Goal: Task Accomplishment & Management: Complete application form

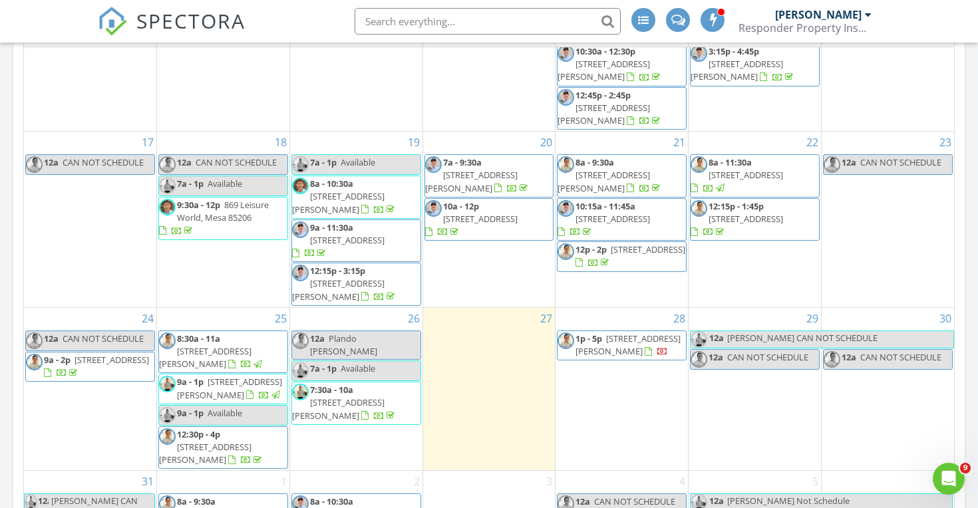
scroll to position [675, 0]
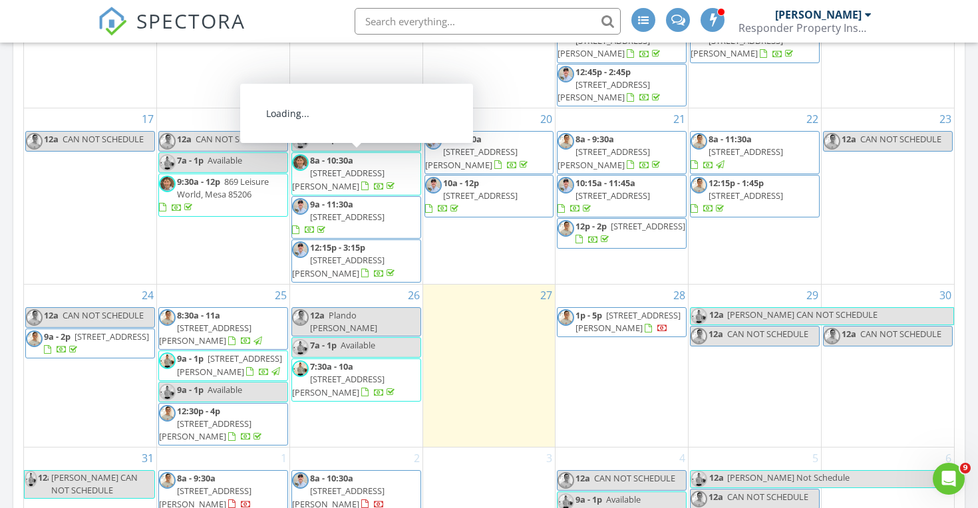
click at [614, 370] on div "28 1p - 5p 19880 E Calle de Flores, Queen Creek 85142" at bounding box center [621, 366] width 132 height 162
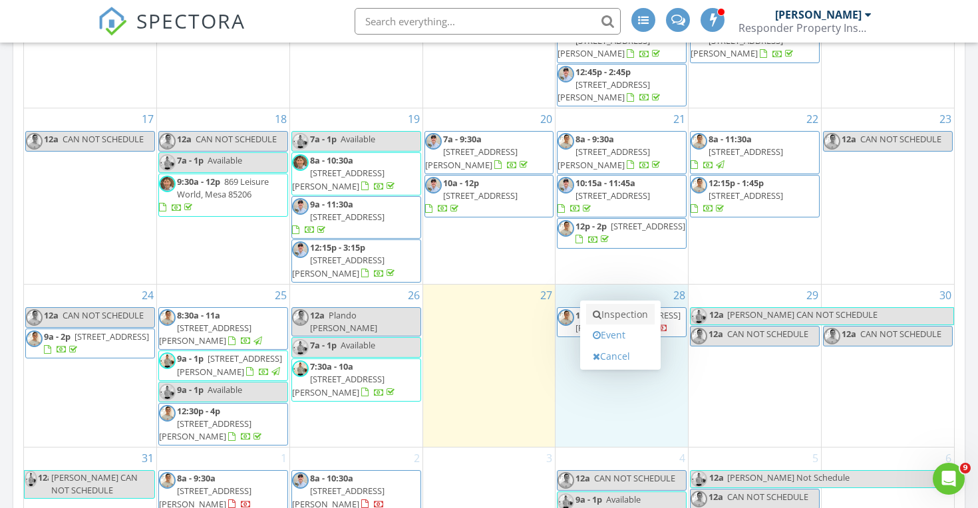
click at [617, 313] on link "Inspection" at bounding box center [620, 314] width 68 height 21
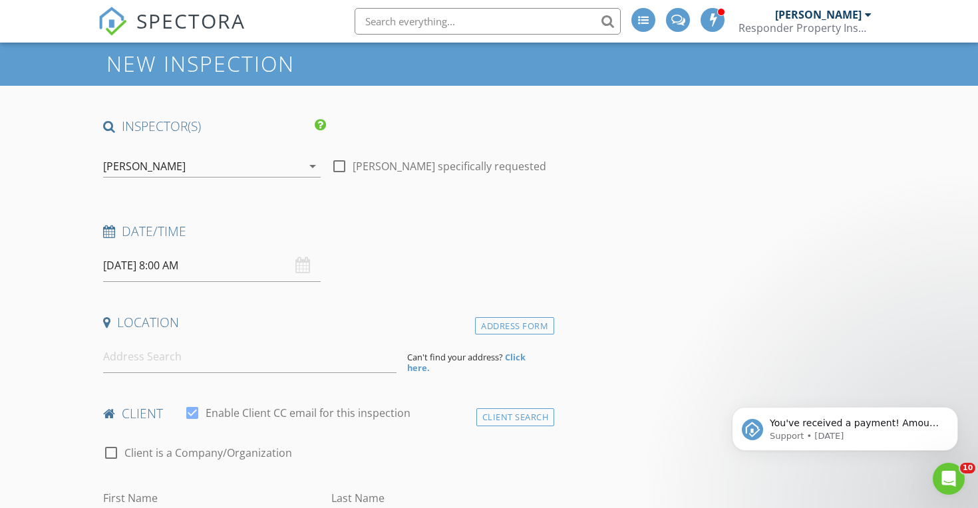
scroll to position [42, 0]
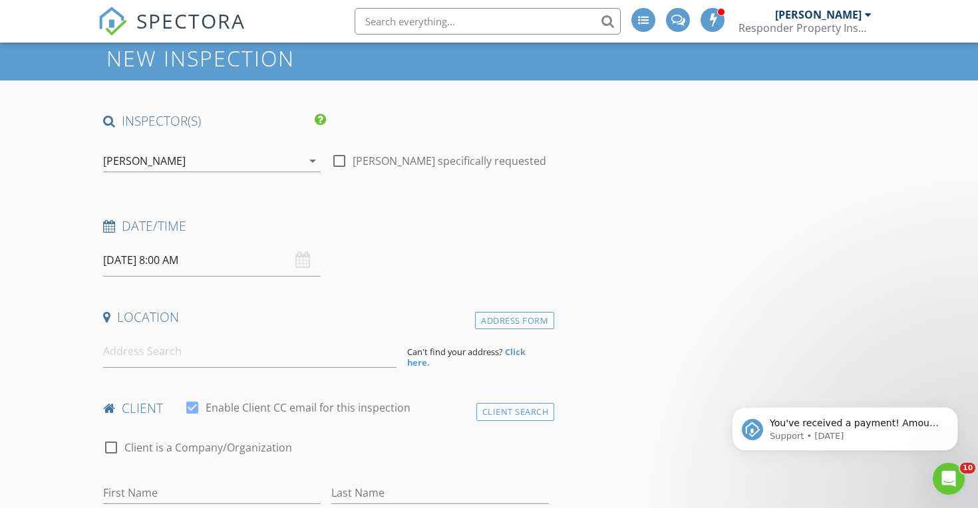
click at [221, 269] on input "[DATE] 8:00 AM" at bounding box center [211, 260] width 217 height 33
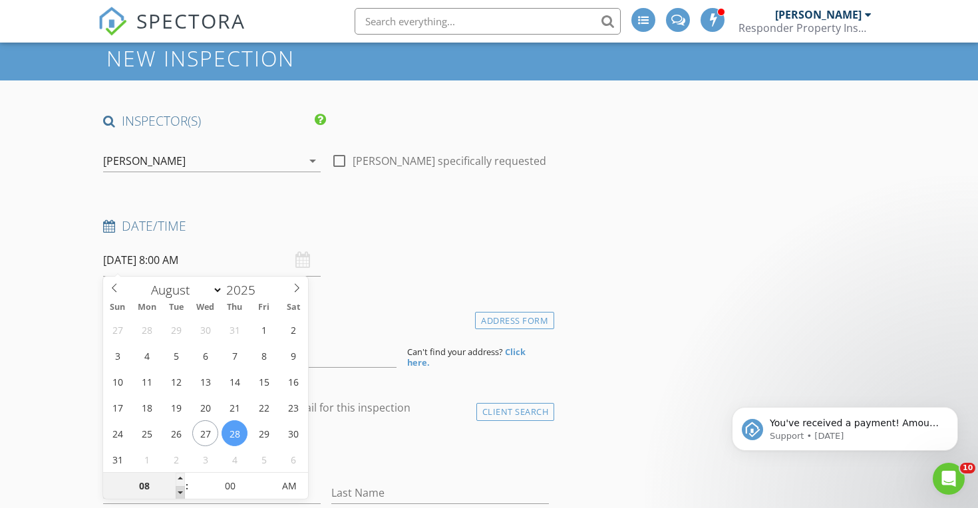
type input "07"
type input "08/28/2025 7:00 AM"
click at [180, 487] on span at bounding box center [180, 492] width 9 height 13
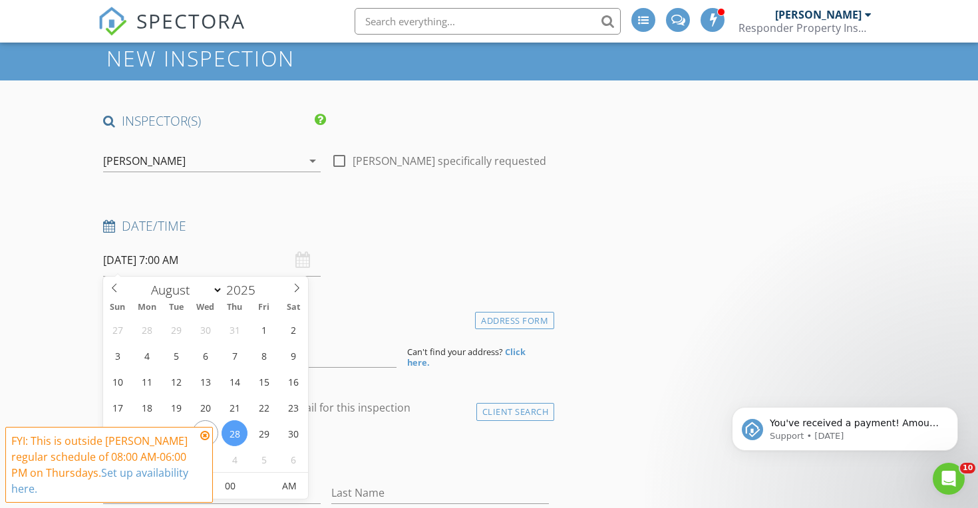
click at [414, 235] on div "Date/Time" at bounding box center [326, 230] width 456 height 27
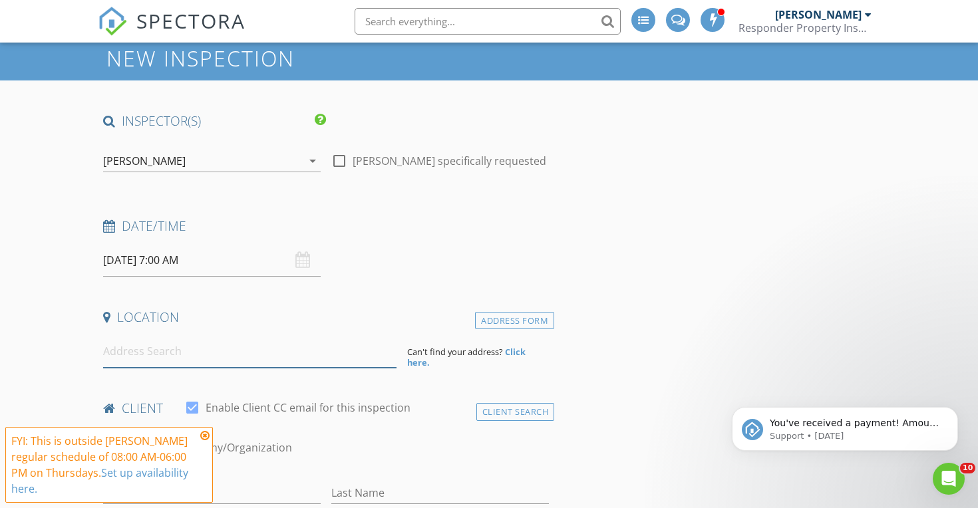
click at [297, 346] on input at bounding box center [249, 351] width 293 height 33
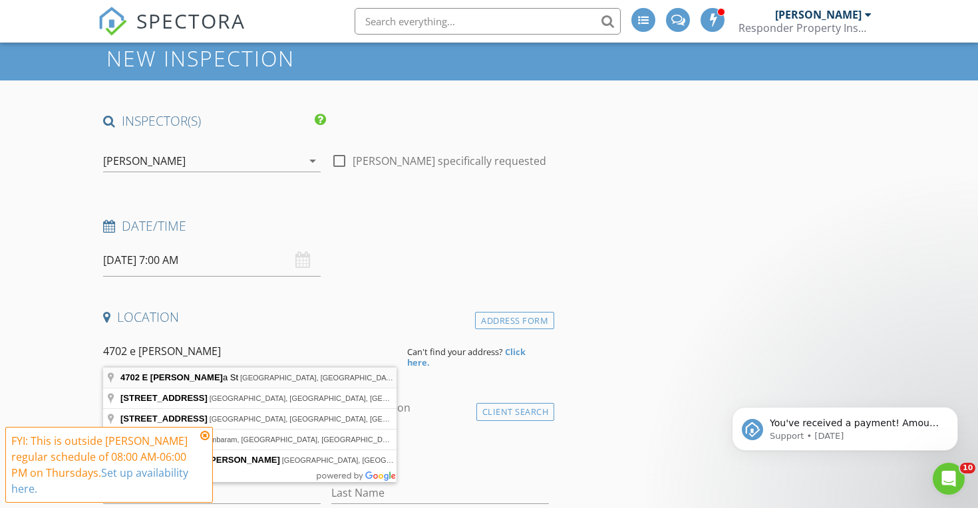
type input "4702 E Sanna St, Phoenix, AZ, USA"
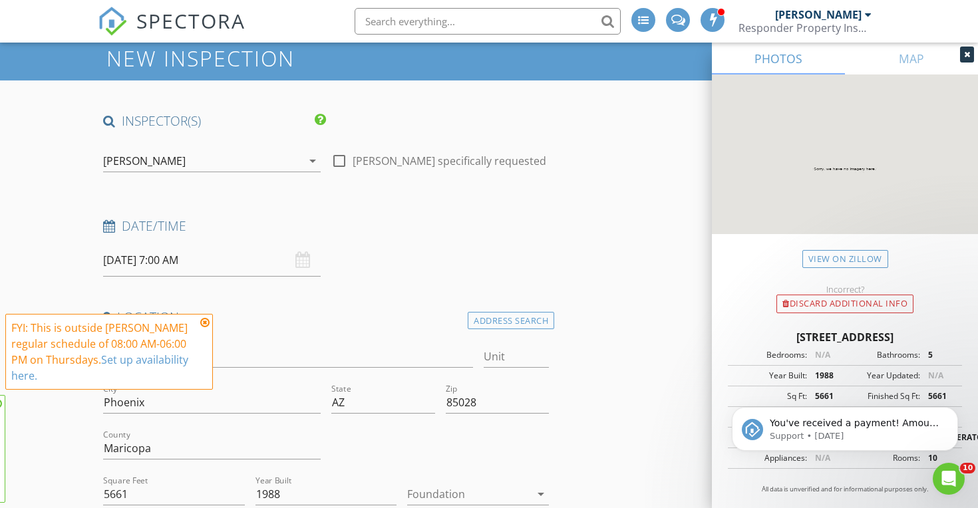
click at [203, 438] on span "FYI: This is outside Timothy Blum's regular schedule of 08:00 AM-06:00 PM on Th…" at bounding box center [108, 408] width 207 height 189
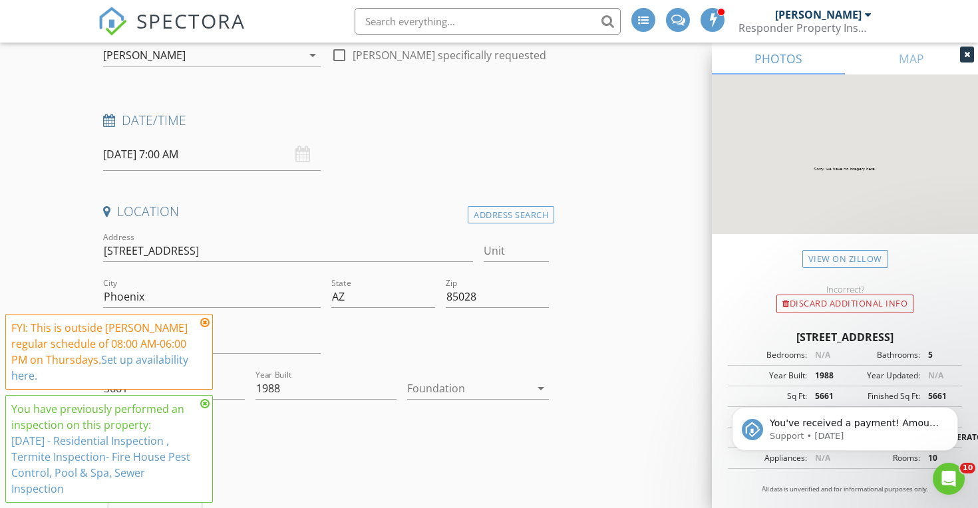
scroll to position [225, 0]
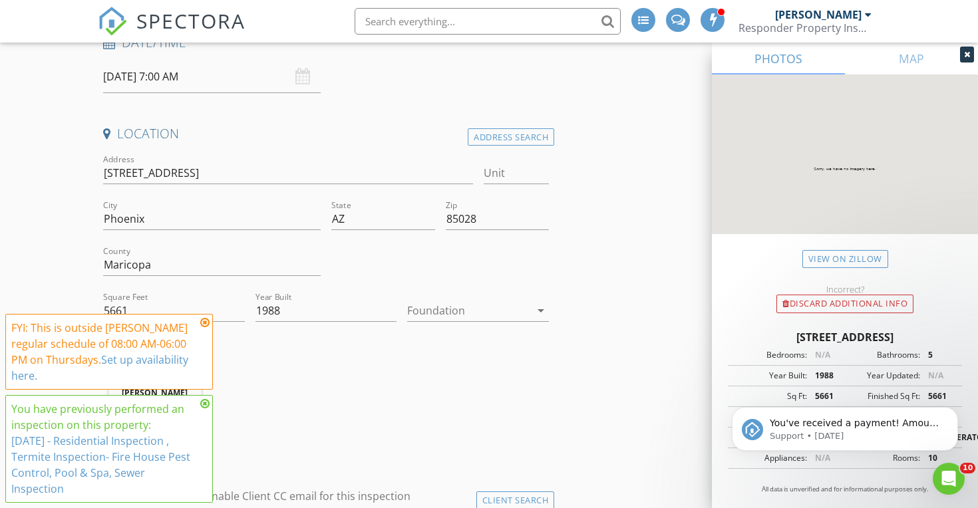
click at [203, 321] on icon at bounding box center [204, 322] width 9 height 11
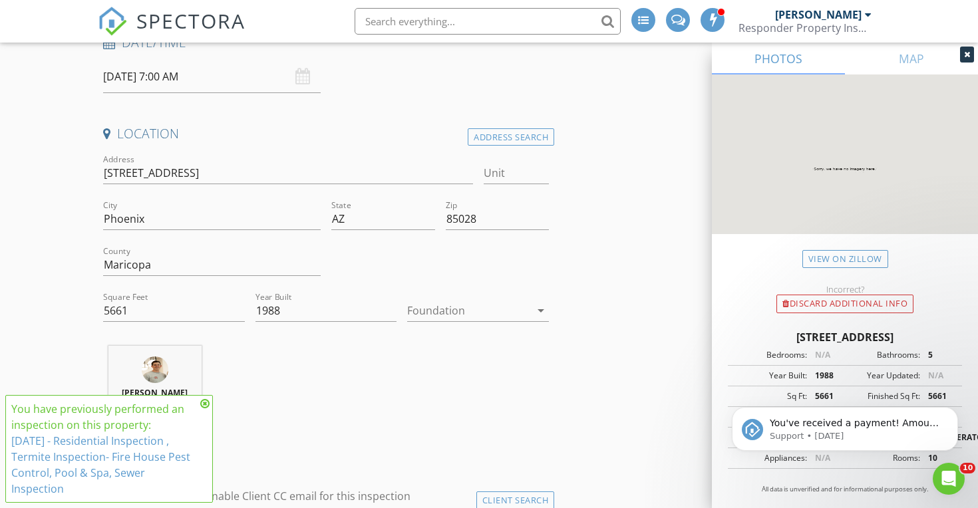
click at [205, 403] on icon at bounding box center [204, 403] width 9 height 11
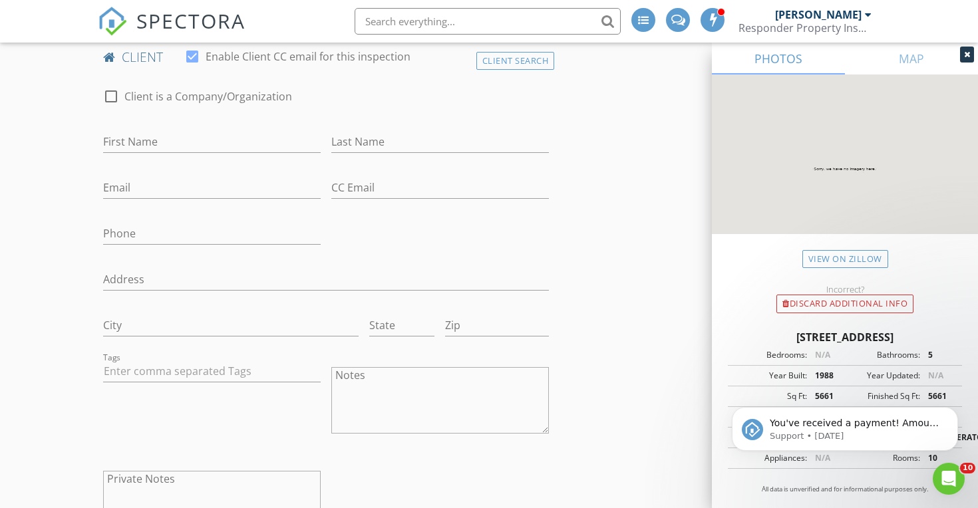
scroll to position [645, 0]
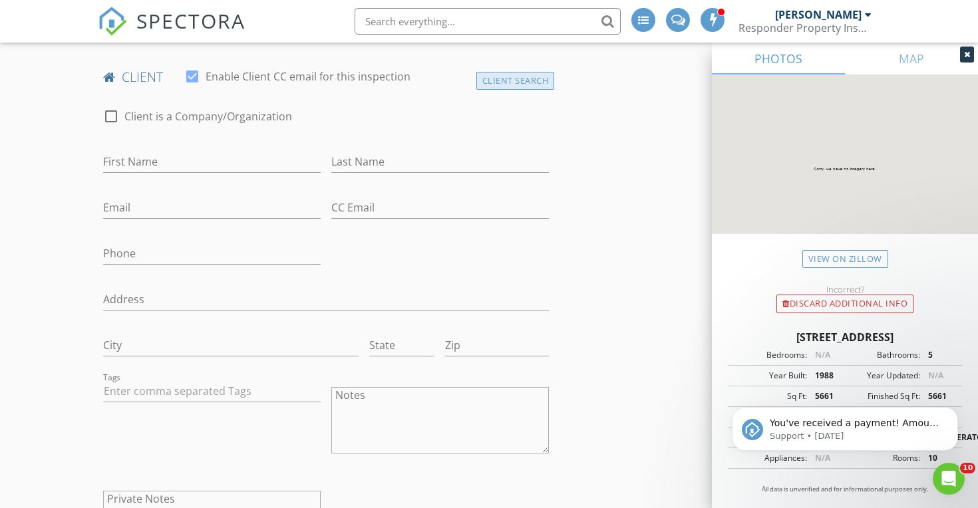
click at [491, 78] on div "Client Search" at bounding box center [515, 81] width 78 height 18
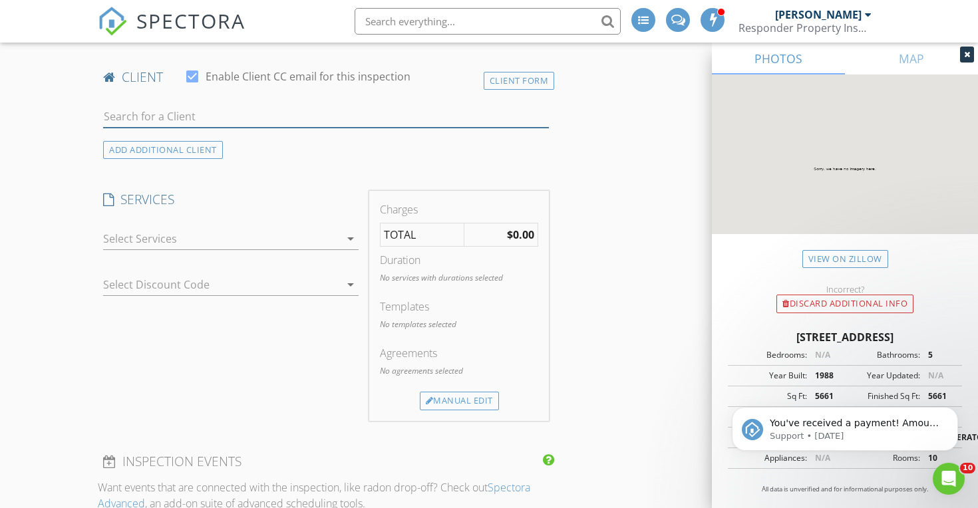
click at [271, 114] on input "text" at bounding box center [326, 117] width 446 height 22
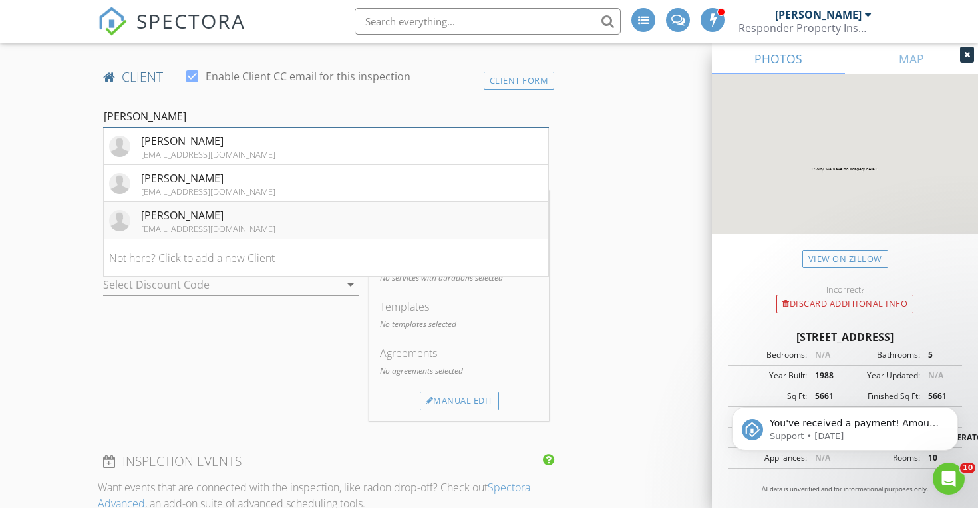
type input "shea"
click at [259, 221] on li "Shea Pope sheapope25@gmail.com" at bounding box center [326, 220] width 444 height 37
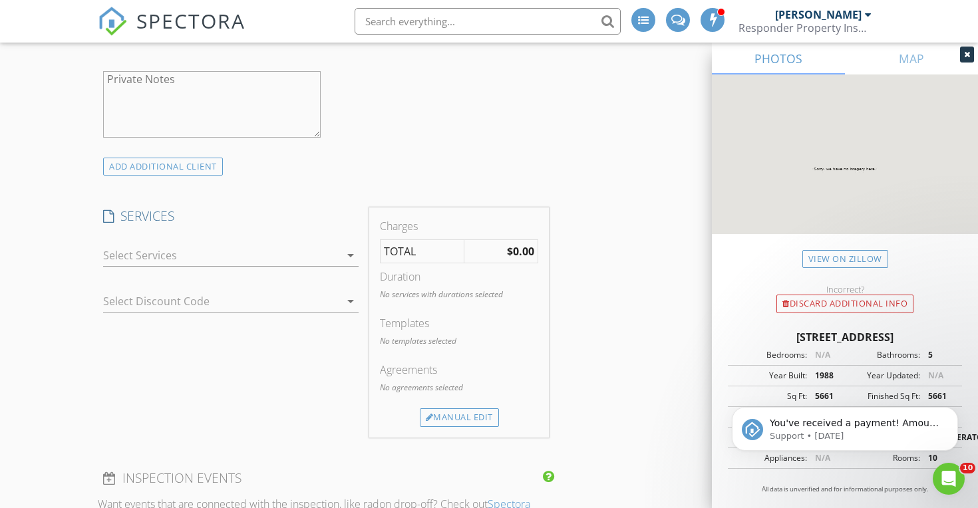
scroll to position [1148, 0]
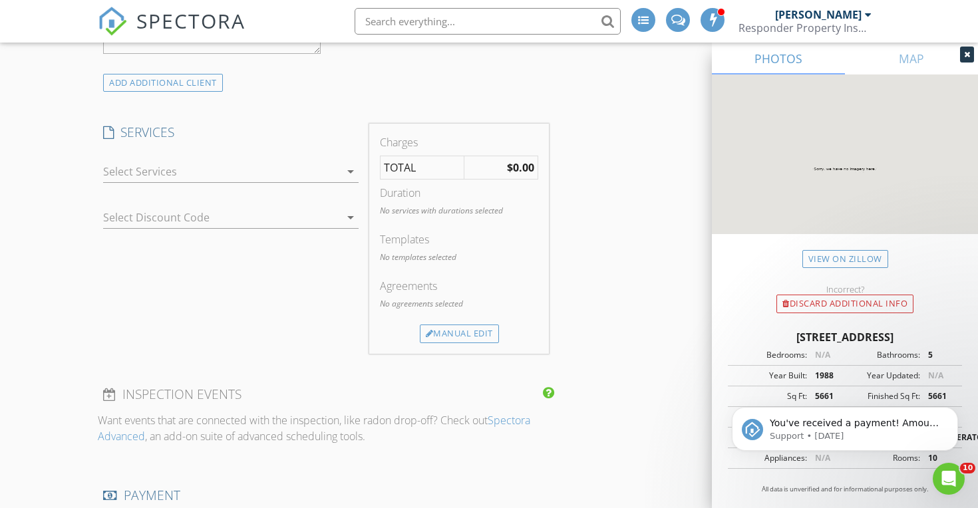
click at [267, 173] on div at bounding box center [221, 171] width 237 height 21
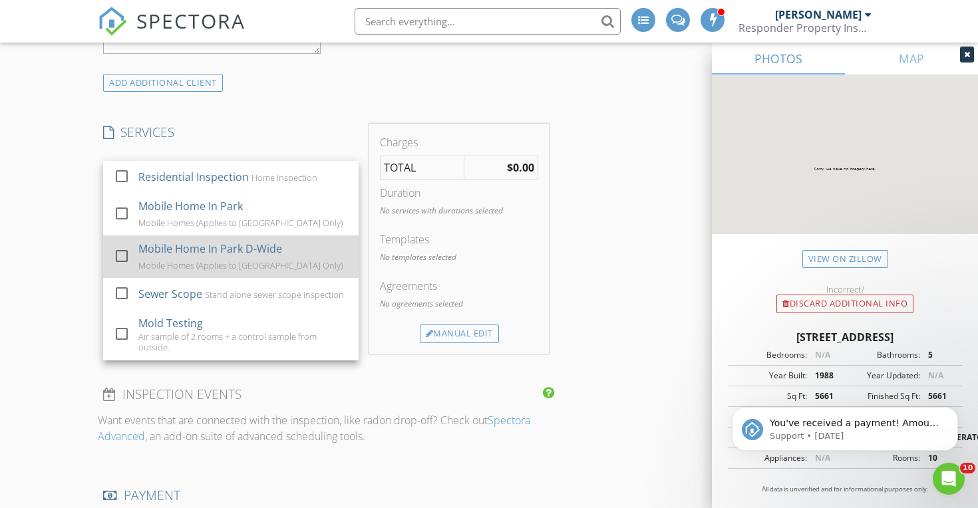
scroll to position [51, 0]
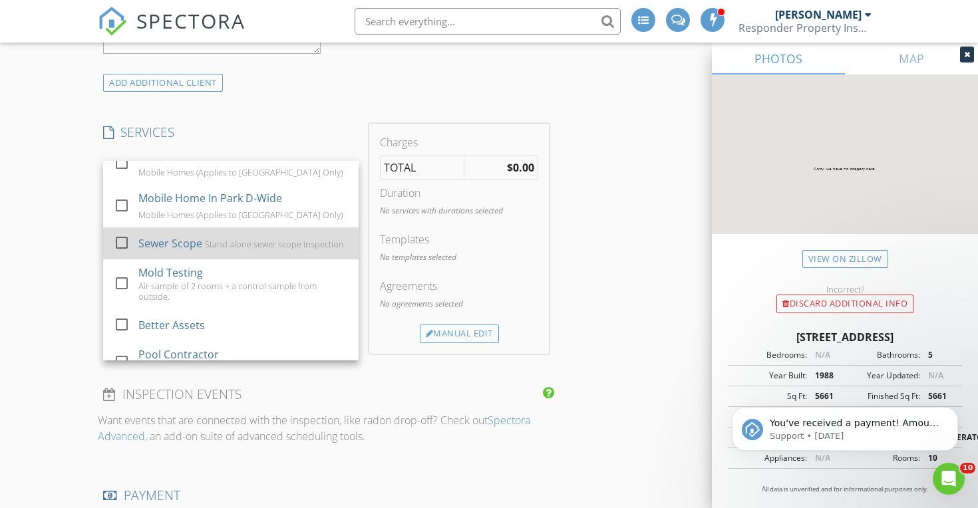
click at [129, 245] on div at bounding box center [121, 242] width 23 height 23
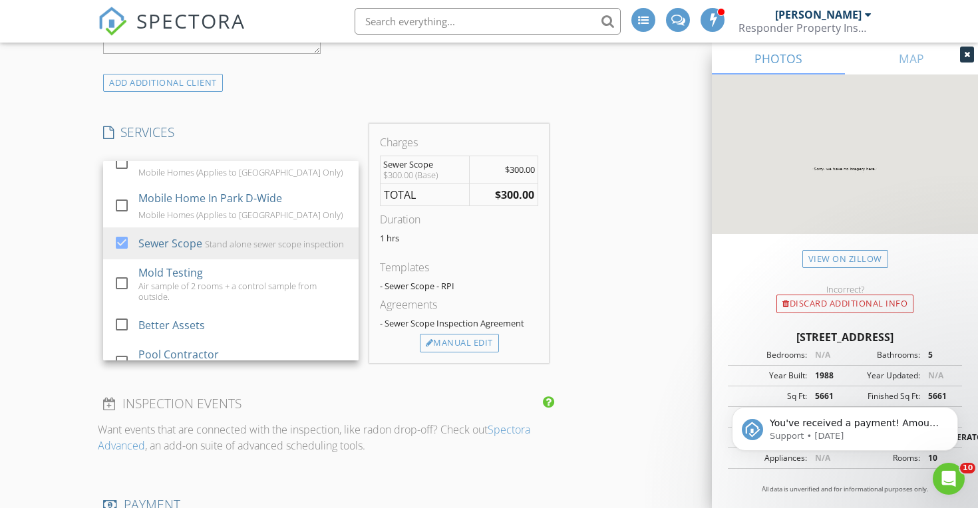
click at [68, 231] on div "New Inspection INSPECTOR(S) check_box Timothy Blum PRIMARY check_box_outline_bl…" at bounding box center [489, 271] width 978 height 2685
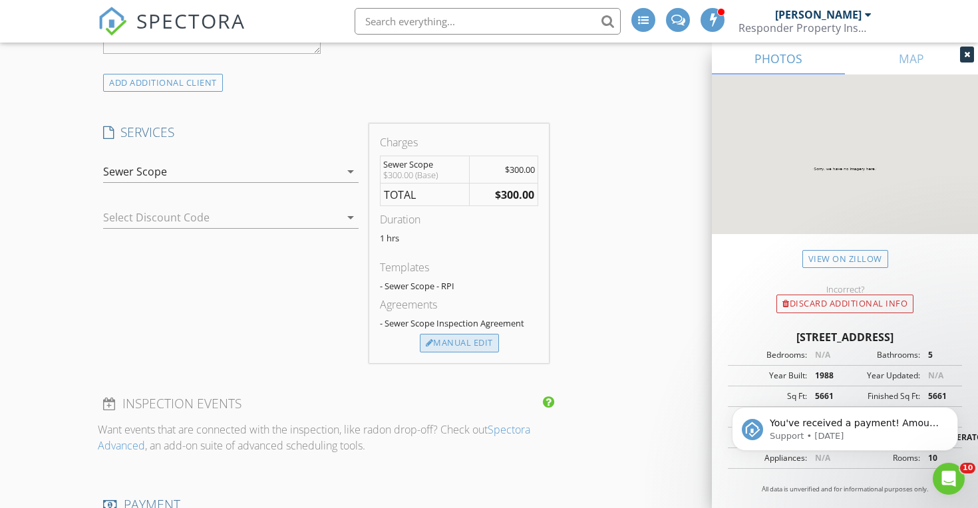
click at [480, 344] on div "Manual Edit" at bounding box center [459, 343] width 79 height 19
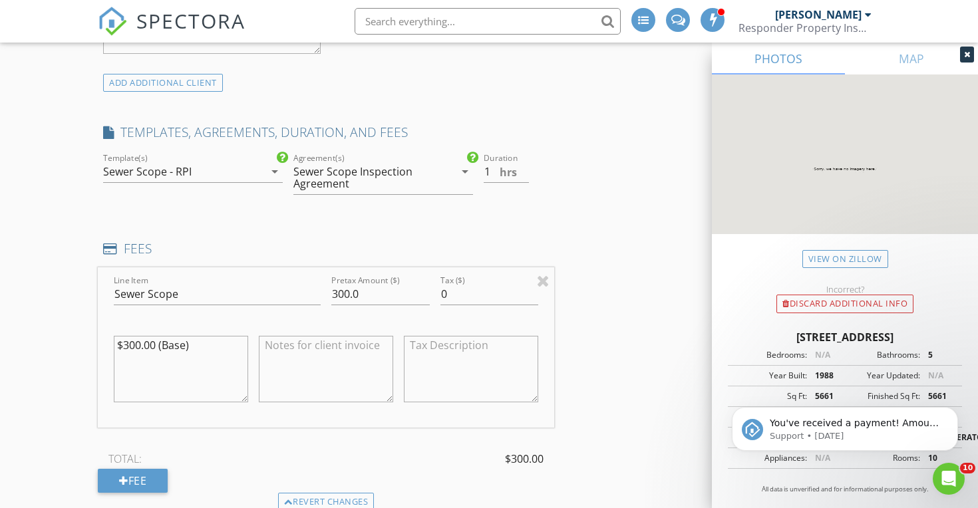
scroll to position [1168, 0]
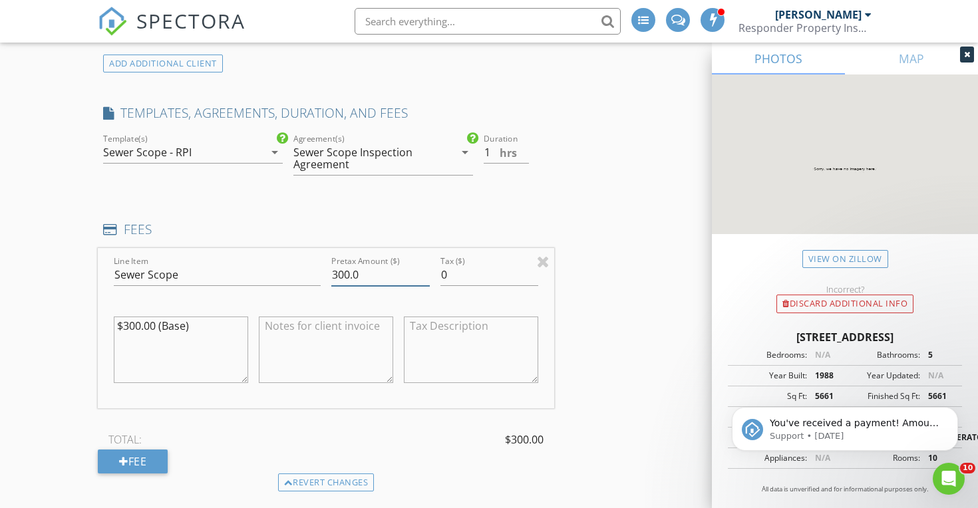
click at [375, 270] on input "300.0" at bounding box center [380, 275] width 98 height 22
type input "200"
click at [332, 336] on textarea at bounding box center [326, 350] width 134 height 66
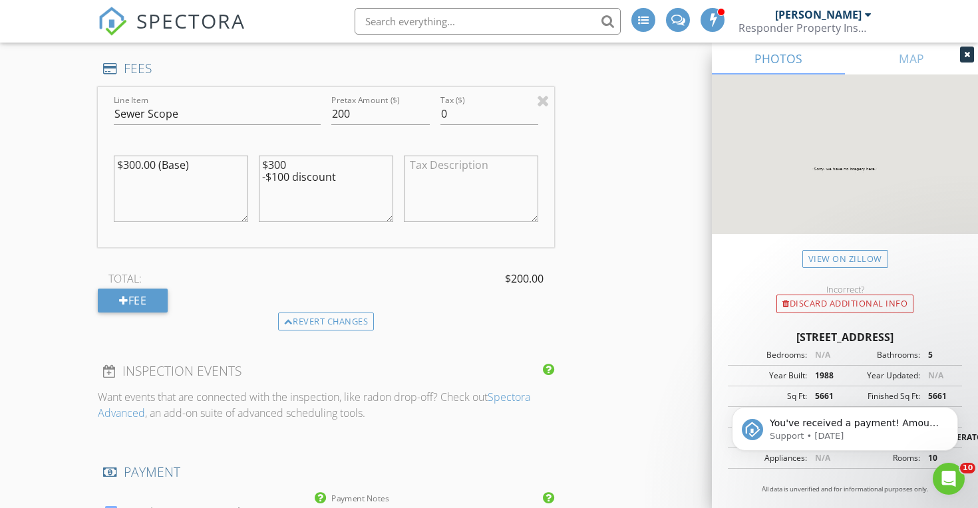
scroll to position [1341, 0]
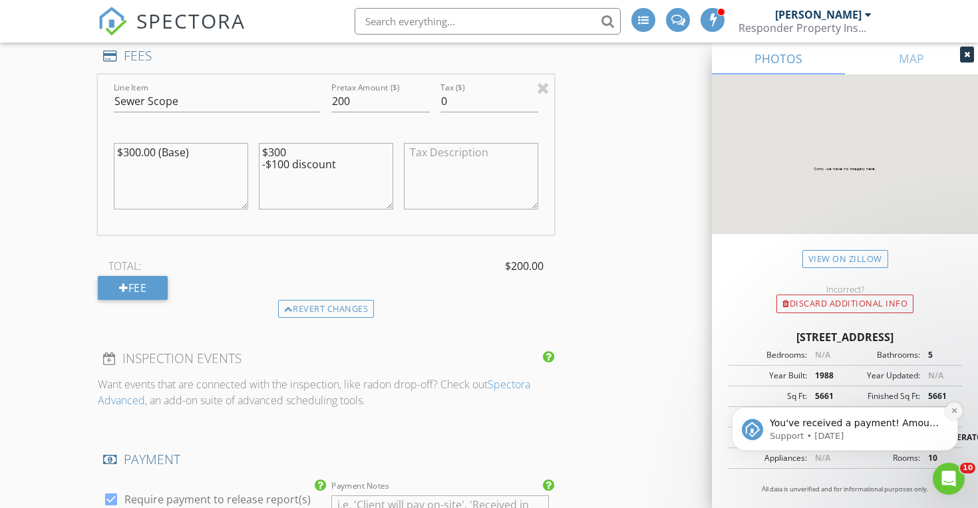
type textarea "$300 -$100 discount"
click at [950, 412] on icon "Dismiss notification" at bounding box center [953, 410] width 7 height 7
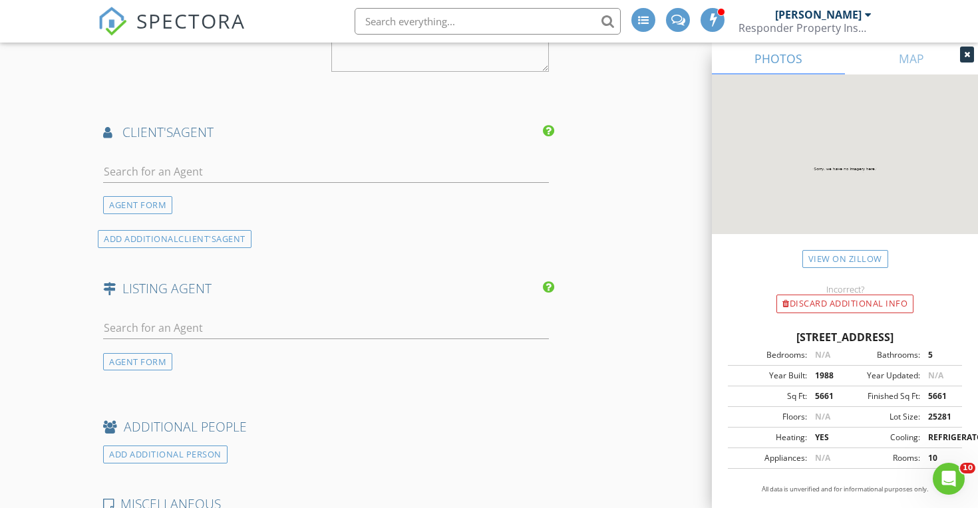
scroll to position [1835, 0]
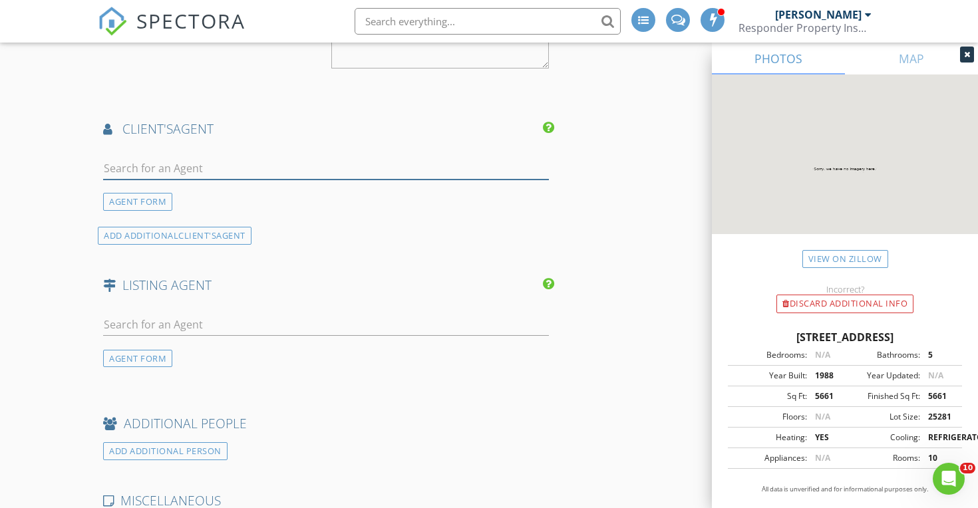
click at [264, 162] on input "text" at bounding box center [326, 169] width 446 height 22
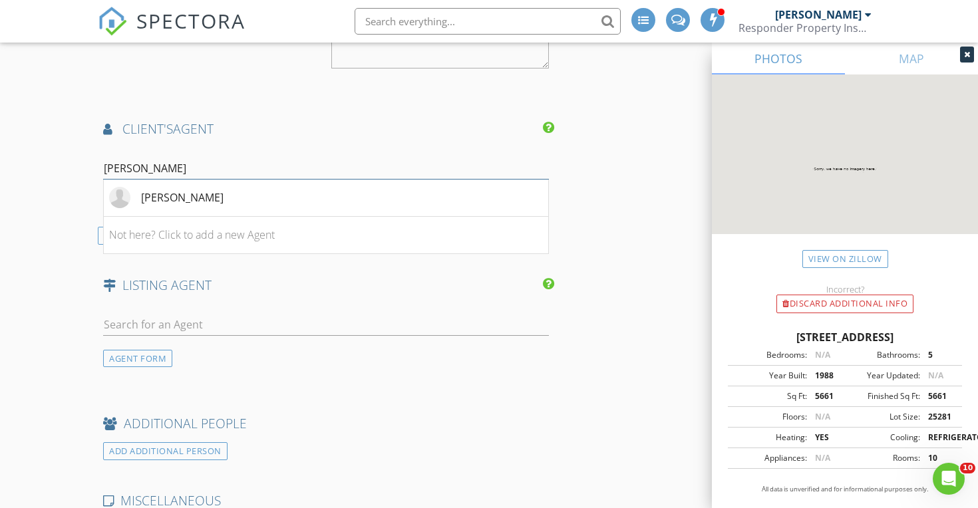
type input "Bradley"
drag, startPoint x: 264, startPoint y: 162, endPoint x: 223, endPoint y: 204, distance: 58.8
click at [223, 204] on li "Bradley Opitz" at bounding box center [326, 198] width 444 height 37
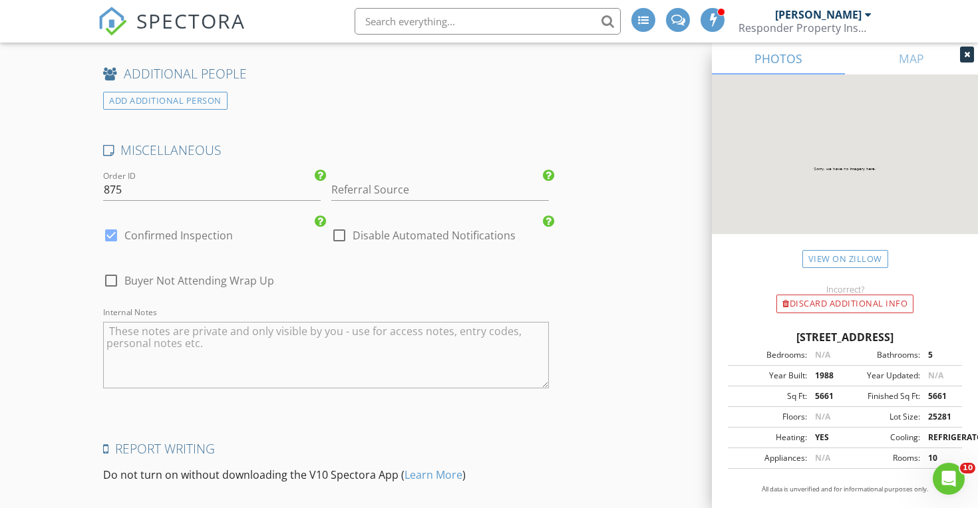
scroll to position [2453, 0]
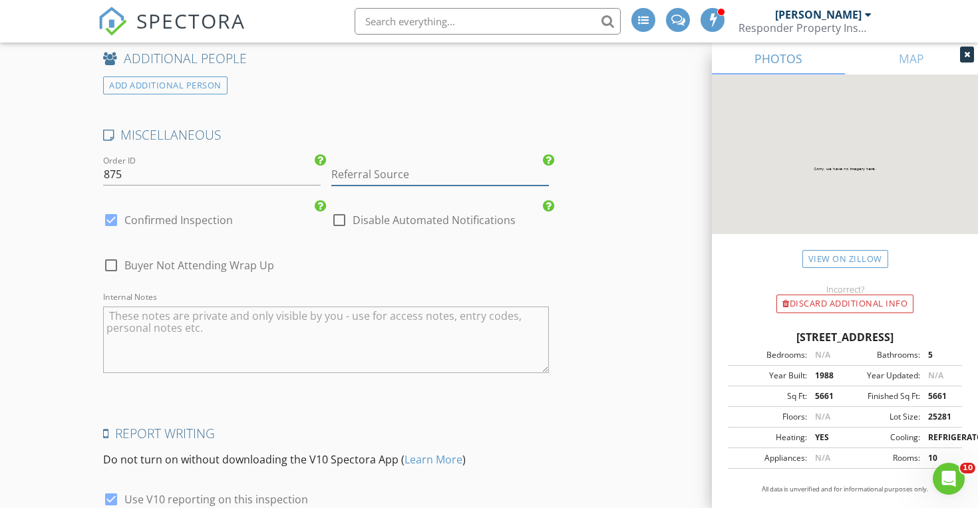
click at [368, 173] on input "Referral Source" at bounding box center [439, 175] width 217 height 22
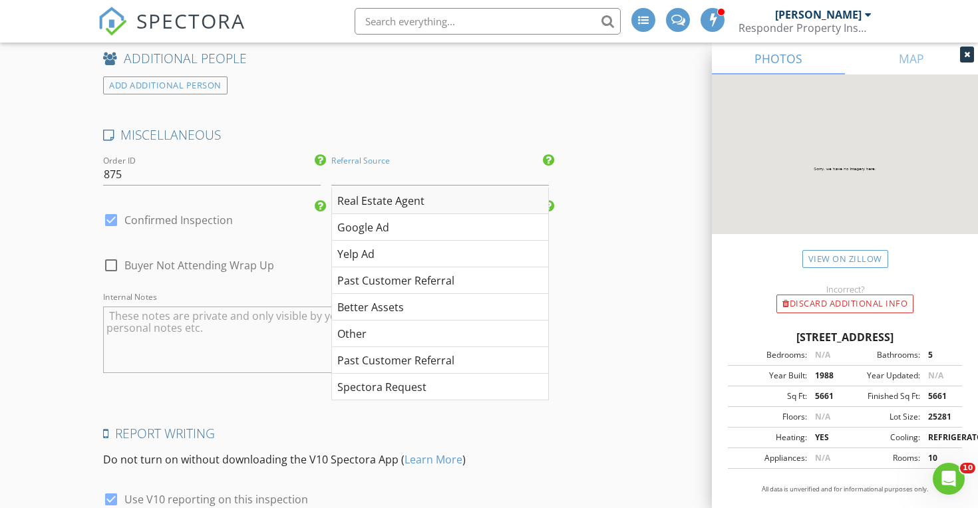
click at [369, 188] on div "Real Estate Agent" at bounding box center [440, 201] width 216 height 27
type input "Real Estate Agent"
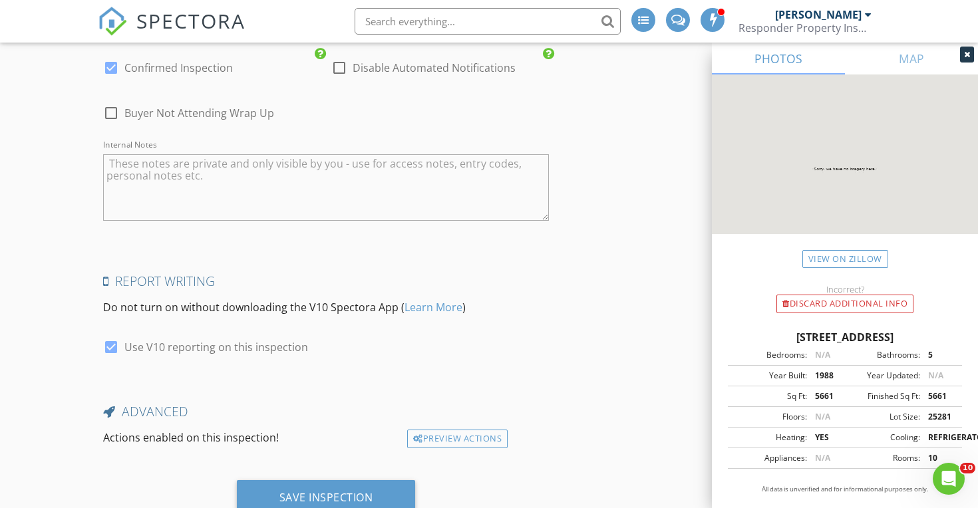
scroll to position [2632, 0]
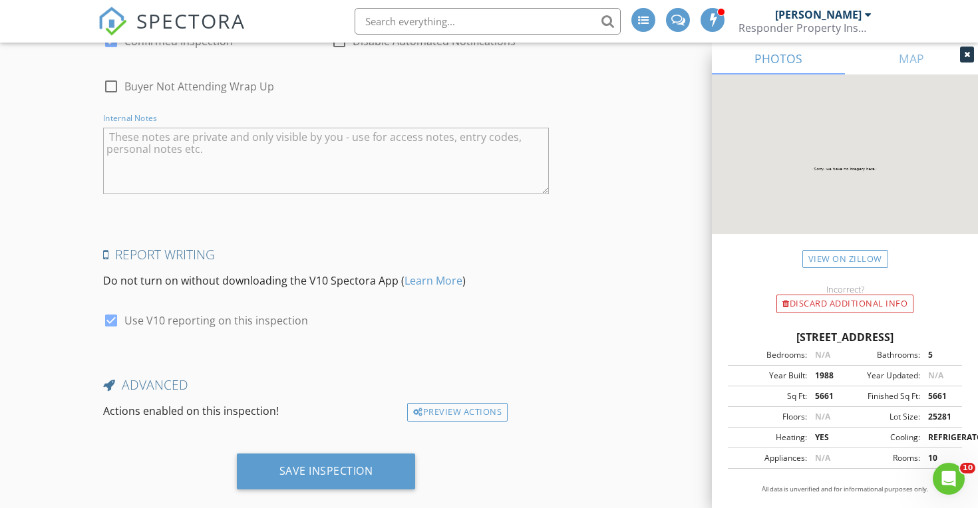
click at [293, 164] on textarea "Internal Notes" at bounding box center [326, 161] width 446 height 66
type textarea "#6213"
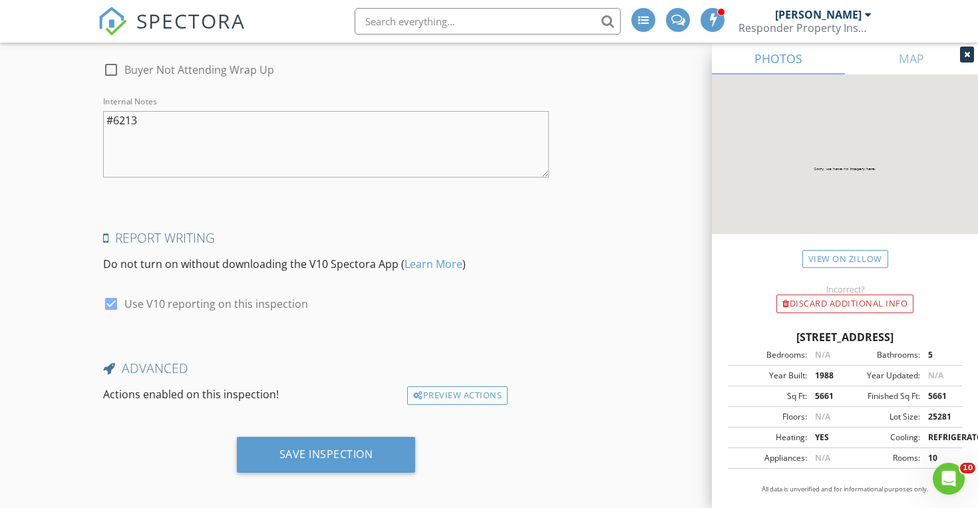
scroll to position [2648, 0]
click at [487, 394] on div "Preview Actions" at bounding box center [457, 396] width 100 height 19
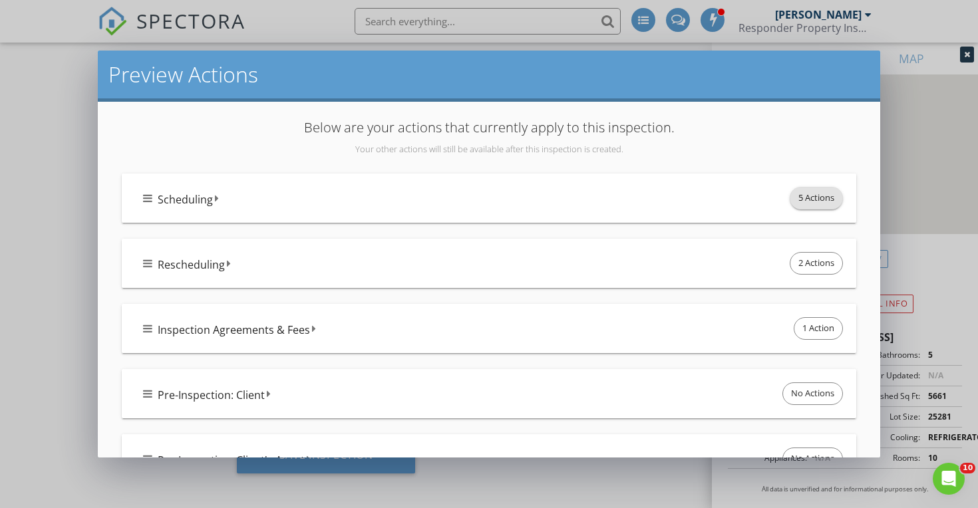
click at [790, 201] on span "5 Actions" at bounding box center [816, 198] width 52 height 21
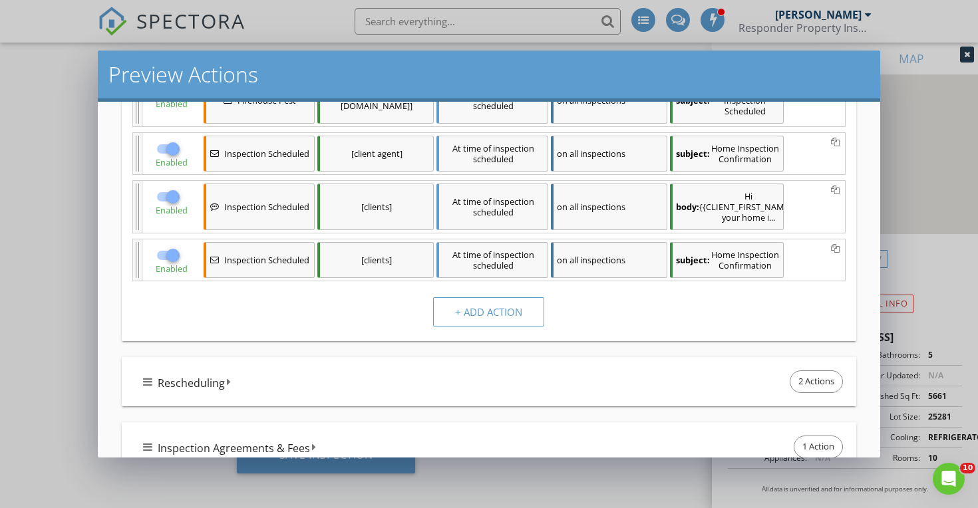
scroll to position [260, 0]
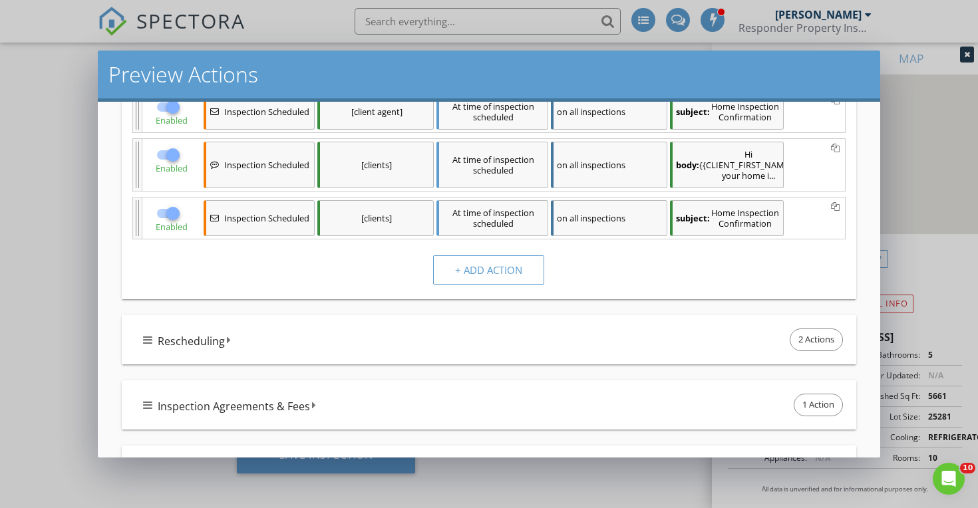
click at [61, 195] on div "Preview Actions Below are your actions that currently apply to this inspection.…" at bounding box center [489, 254] width 978 height 508
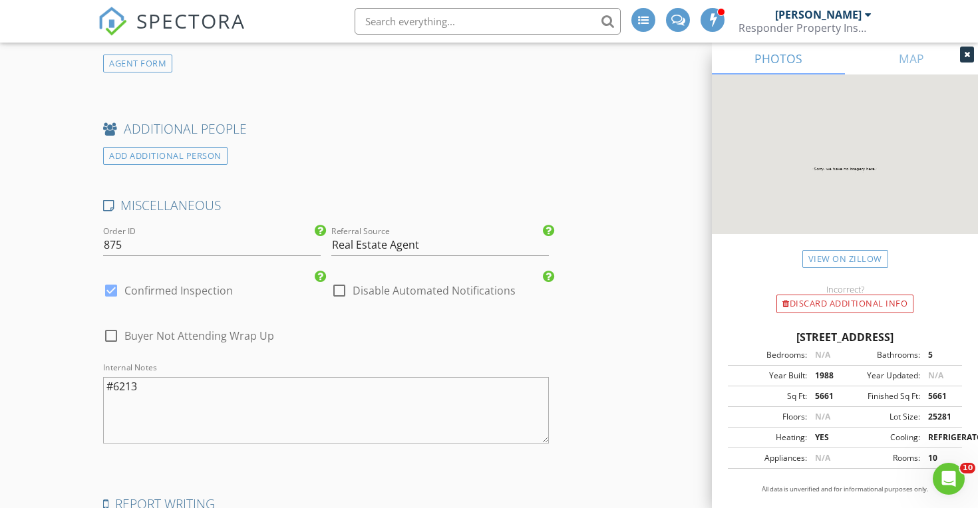
scroll to position [2366, 0]
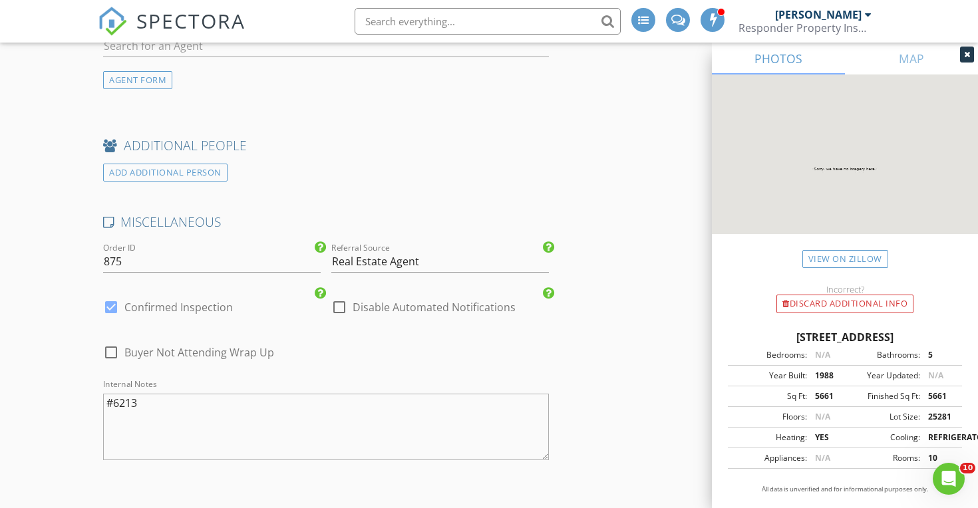
click at [342, 299] on div at bounding box center [339, 307] width 23 height 23
checkbox input "false"
click at [107, 303] on div at bounding box center [111, 307] width 23 height 23
checkbox input "false"
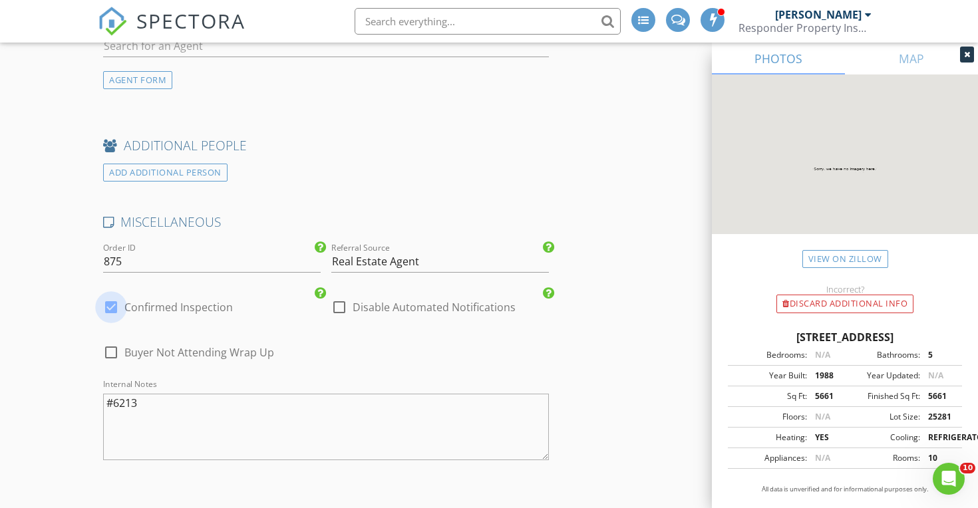
checkbox input "true"
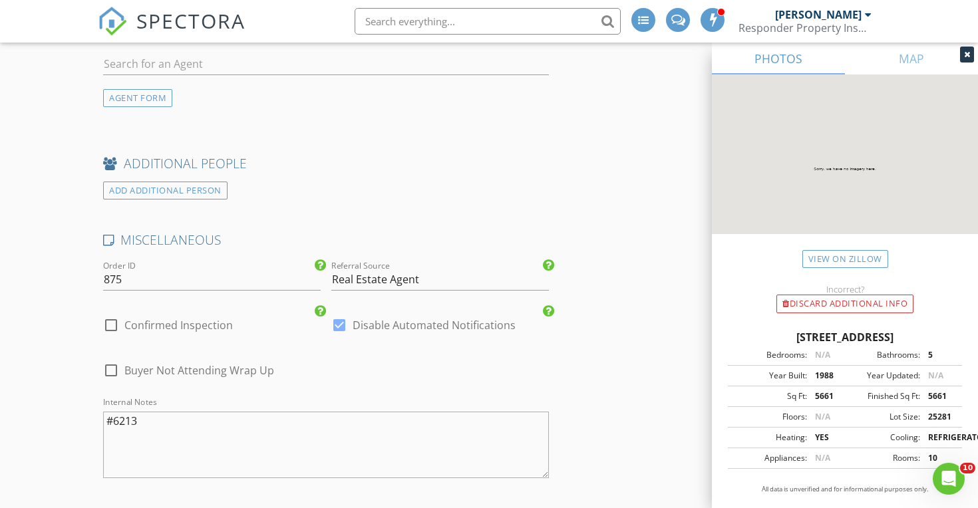
click at [111, 325] on div at bounding box center [111, 325] width 23 height 23
checkbox input "true"
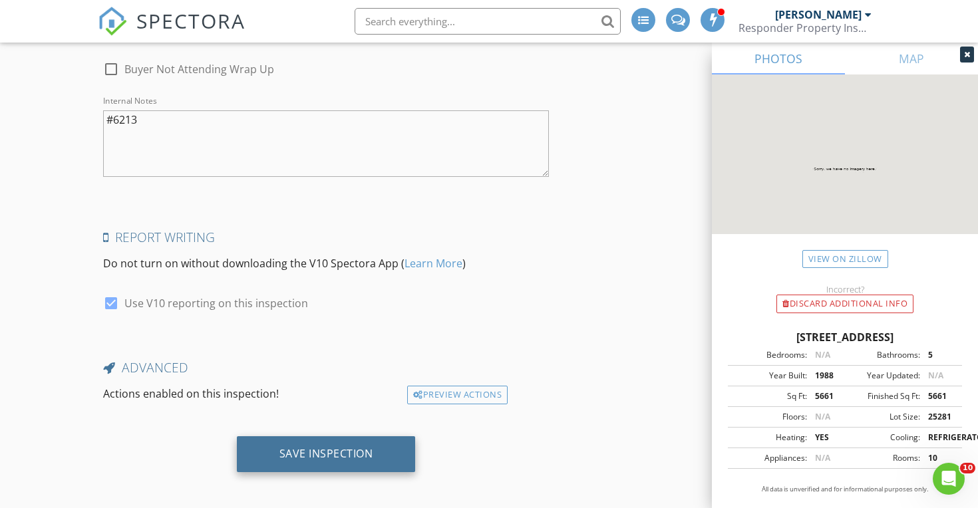
scroll to position [2648, 0]
click at [315, 438] on div "Save Inspection" at bounding box center [326, 456] width 179 height 36
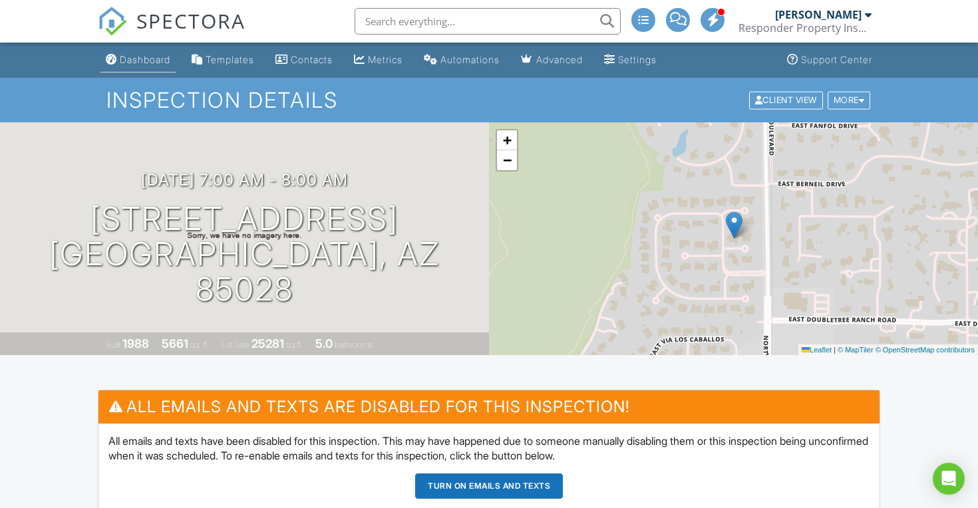
click at [134, 58] on div "Dashboard" at bounding box center [145, 59] width 51 height 11
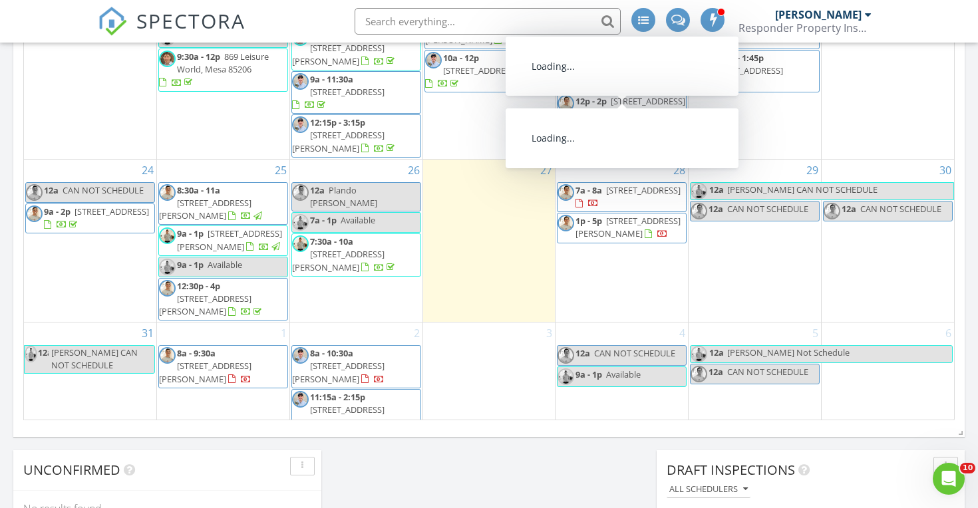
scroll to position [802, 0]
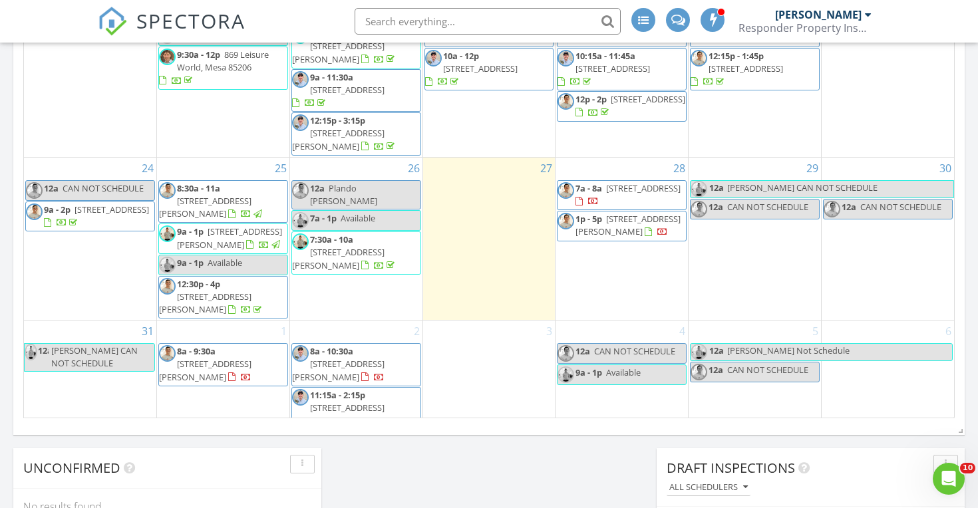
click at [507, 331] on div "3" at bounding box center [489, 382] width 132 height 123
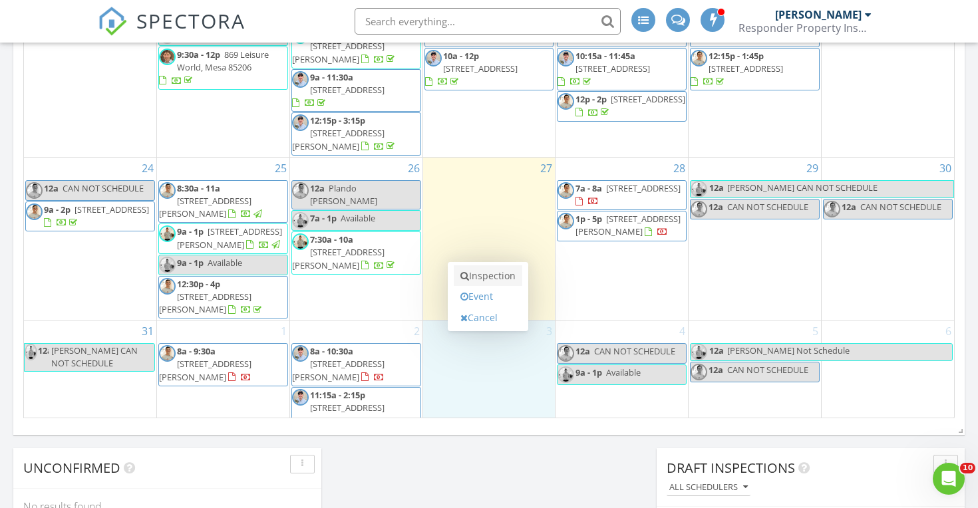
click at [502, 277] on link "Inspection" at bounding box center [488, 275] width 68 height 21
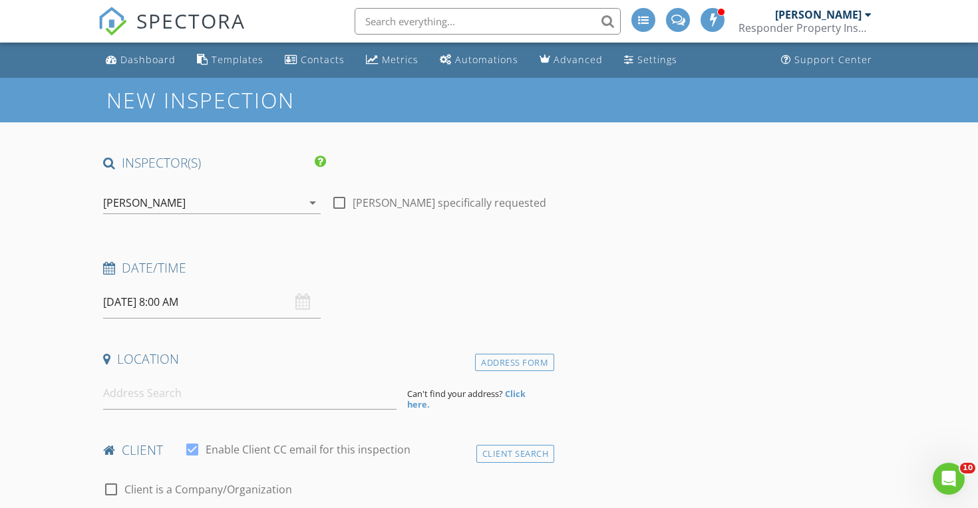
click at [237, 303] on input "[DATE] 8:00 AM" at bounding box center [211, 302] width 217 height 33
click at [229, 392] on input at bounding box center [249, 393] width 293 height 33
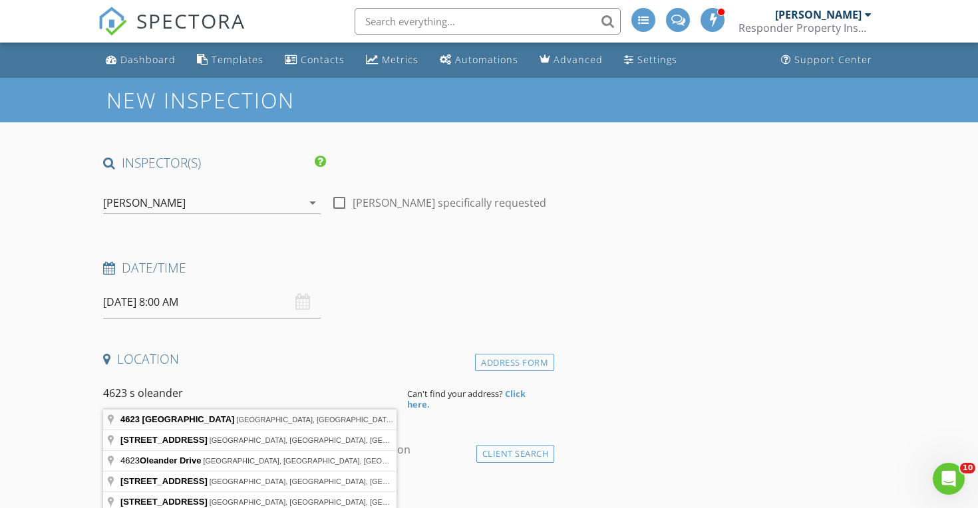
type input "4623 South Oleander Drive, Chandler, AZ, USA"
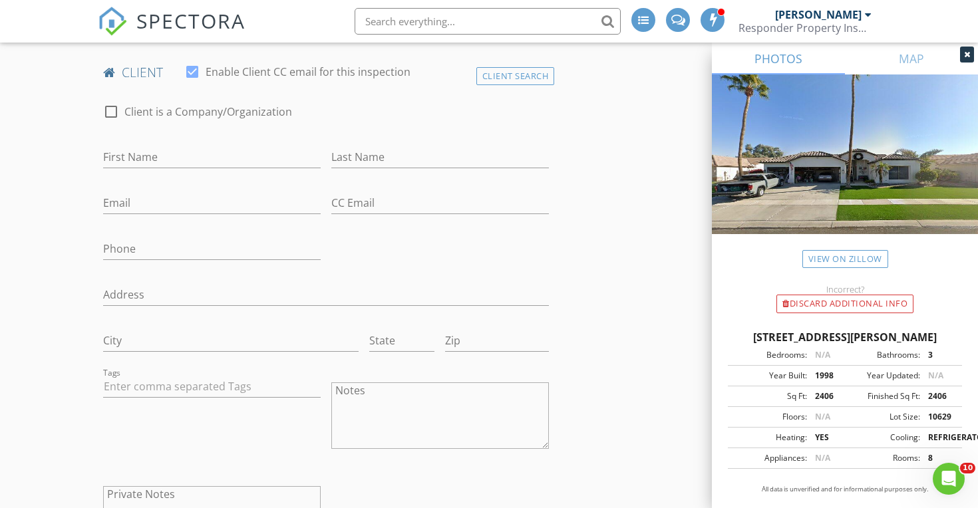
scroll to position [660, 0]
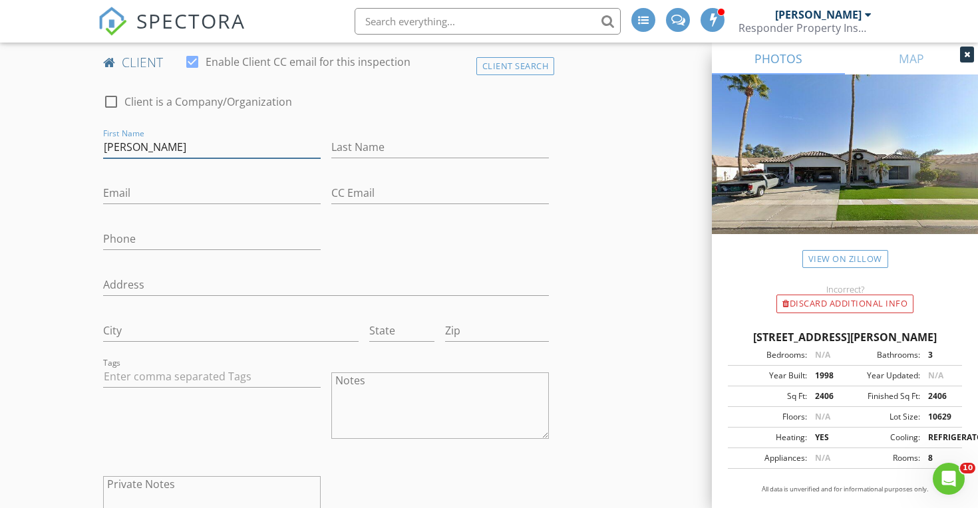
type input "[PERSON_NAME]"
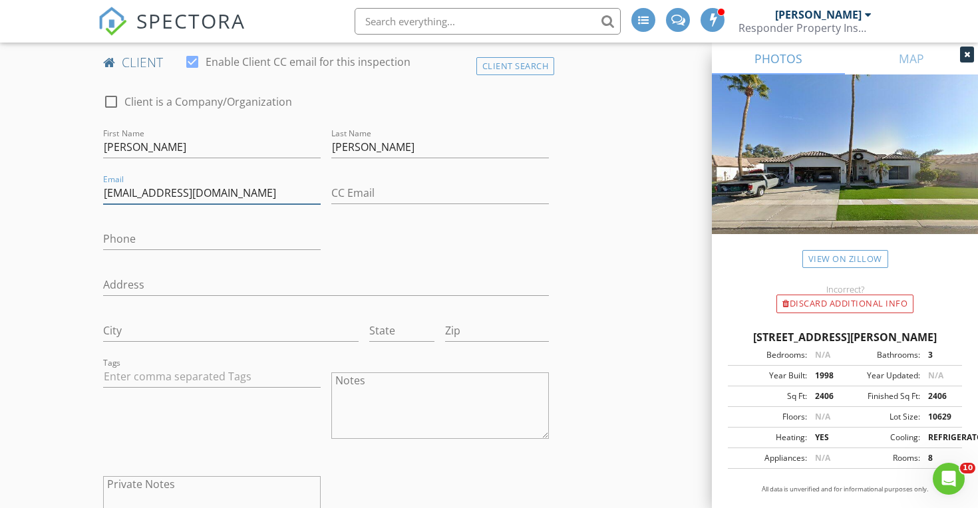
type input "[EMAIL_ADDRESS][DOMAIN_NAME]"
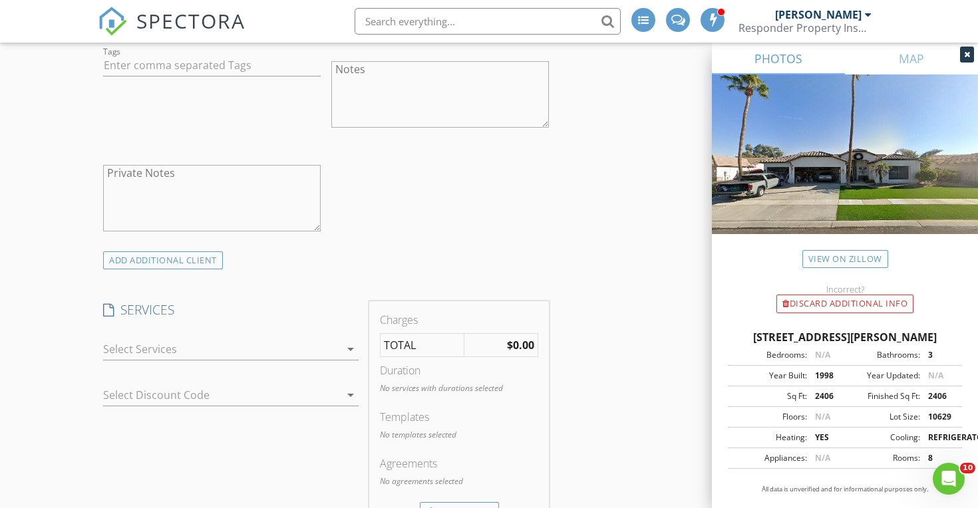
scroll to position [1049, 0]
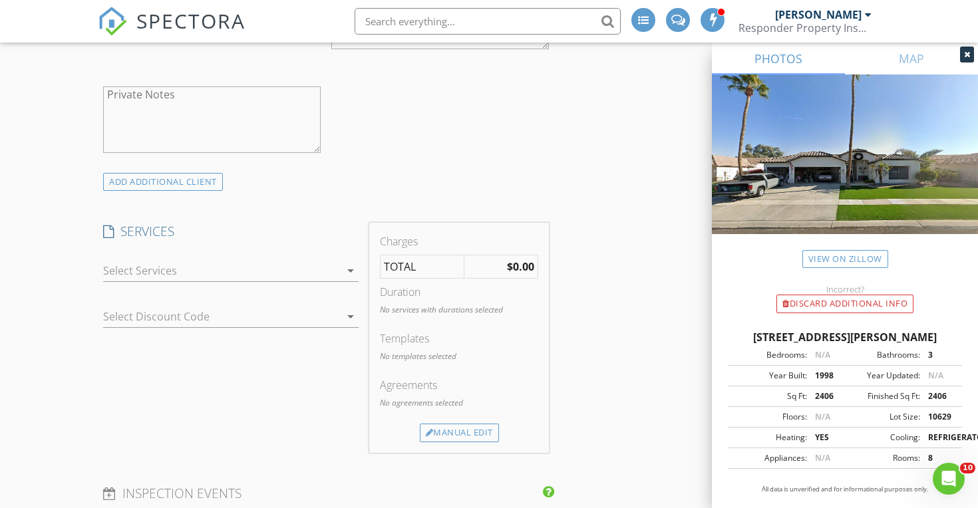
type input "[PHONE_NUMBER]"
click at [277, 265] on div at bounding box center [221, 270] width 237 height 21
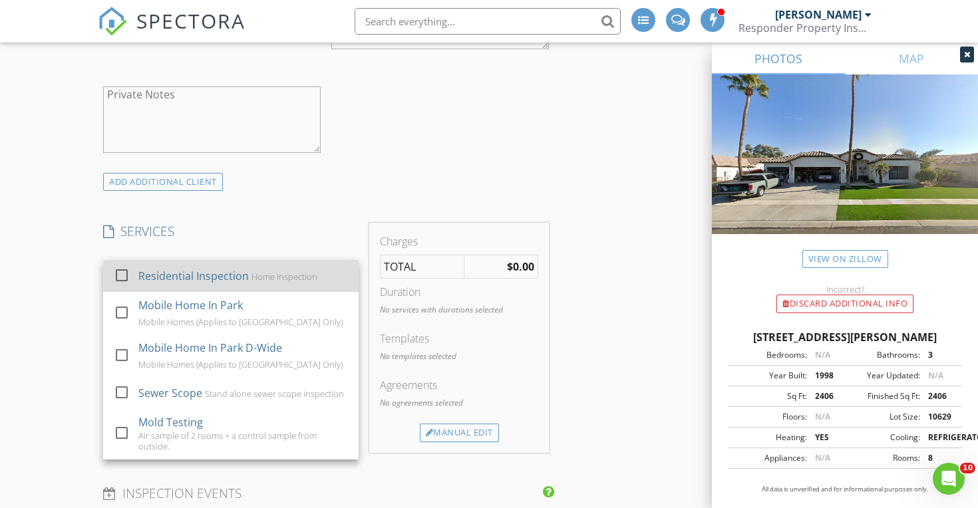
click at [122, 279] on div at bounding box center [121, 275] width 23 height 23
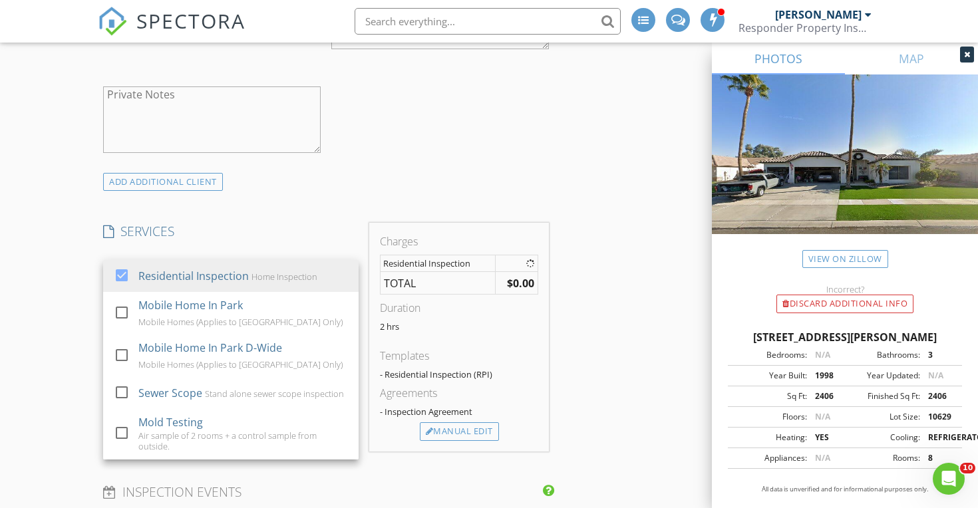
click at [74, 287] on div "New Inspection INSPECTOR(S) check_box Timothy Blum PRIMARY check_box_outline_bl…" at bounding box center [489, 365] width 978 height 2675
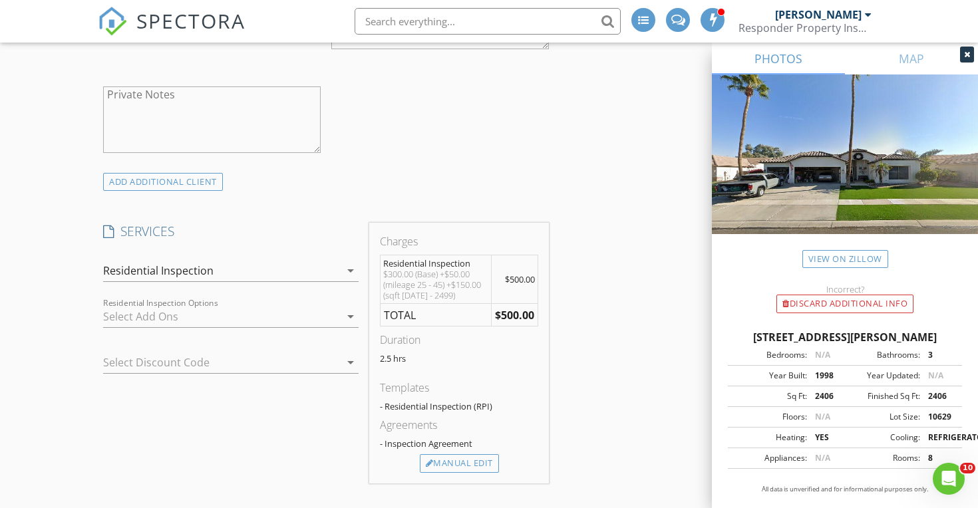
click at [132, 307] on div at bounding box center [221, 316] width 237 height 21
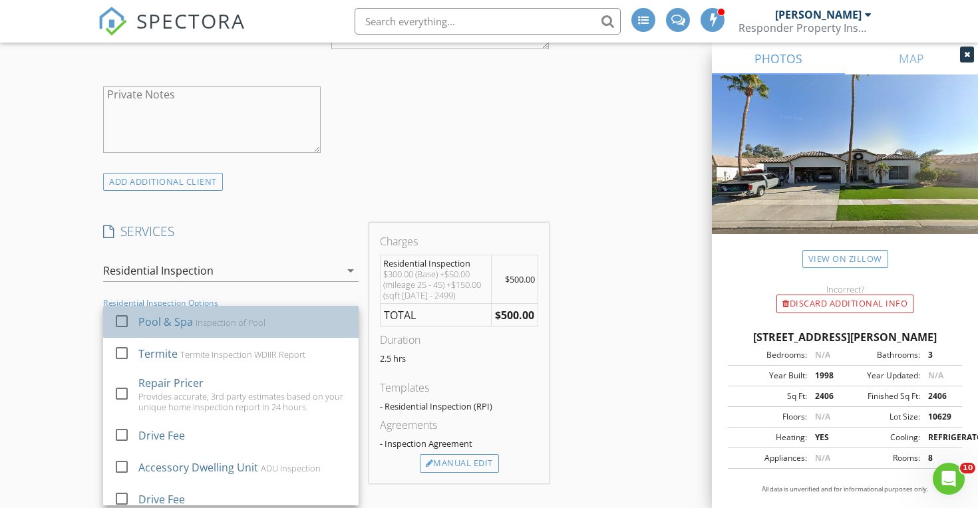
click at [131, 332] on div at bounding box center [124, 333] width 21 height 8
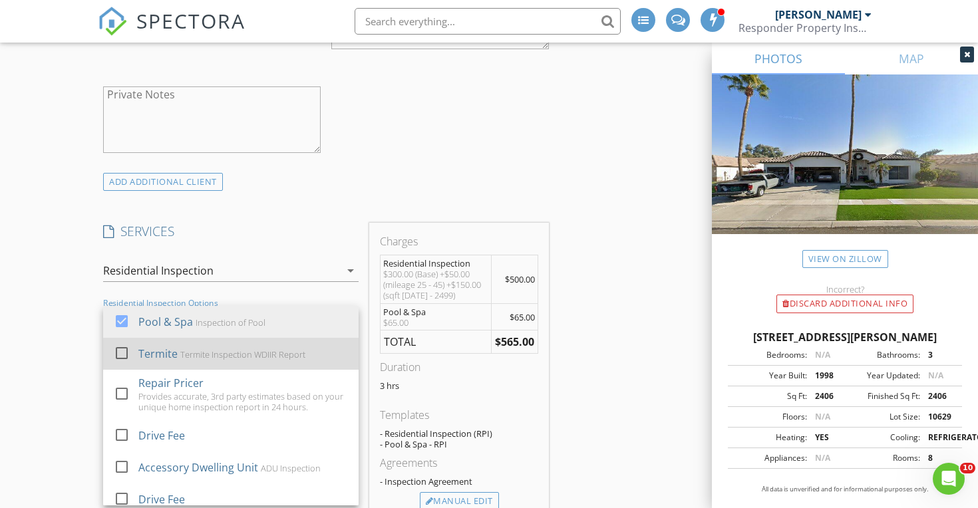
click at [128, 350] on div at bounding box center [121, 353] width 23 height 23
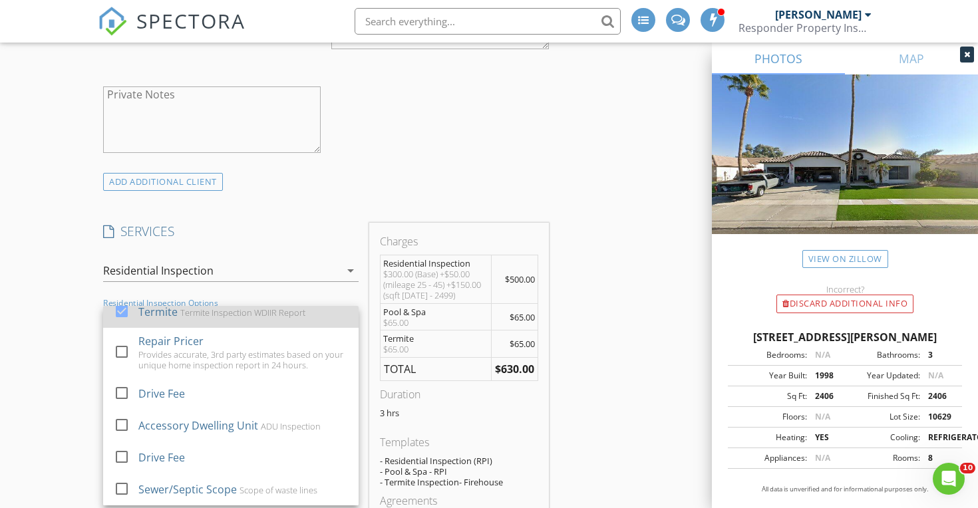
scroll to position [42, 0]
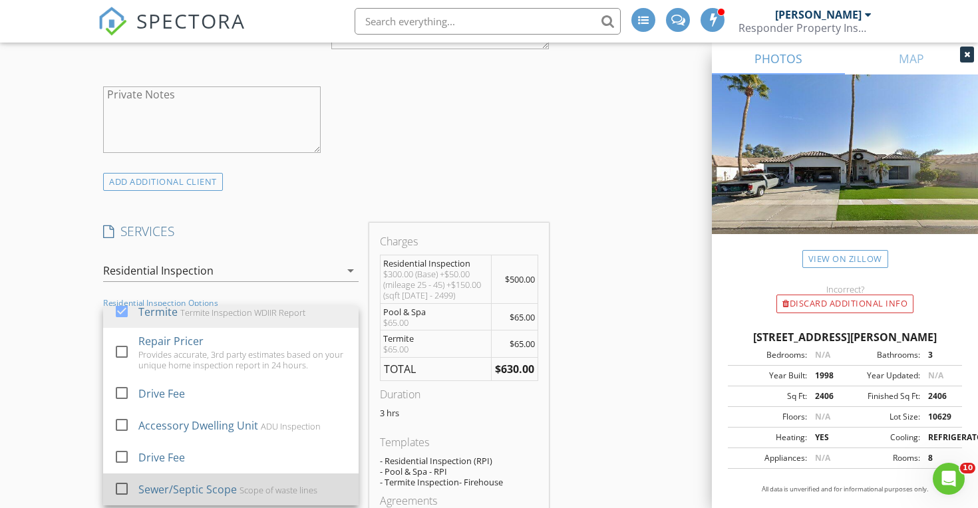
click at [120, 487] on div at bounding box center [121, 488] width 23 height 23
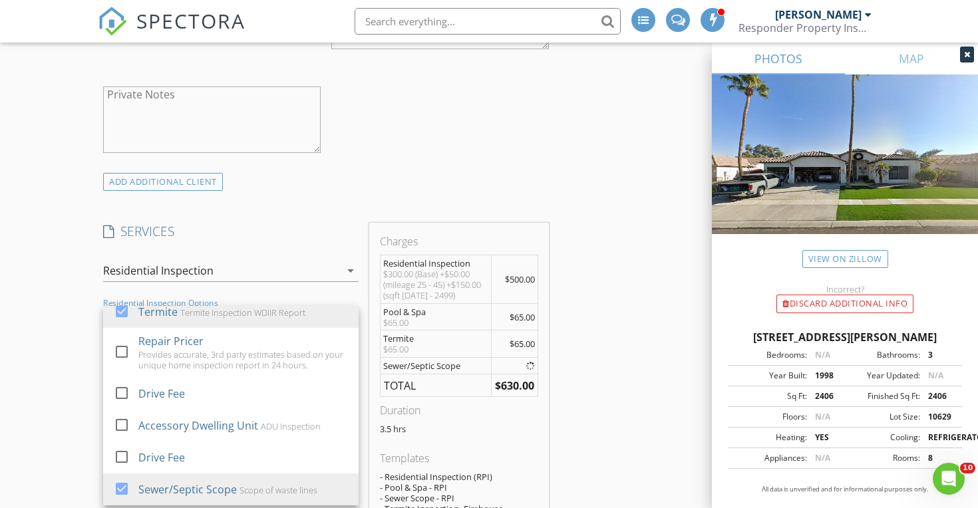
click at [53, 440] on div "New Inspection INSPECTOR(S) check_box Timothy Blum PRIMARY check_box_outline_bl…" at bounding box center [489, 437] width 978 height 2819
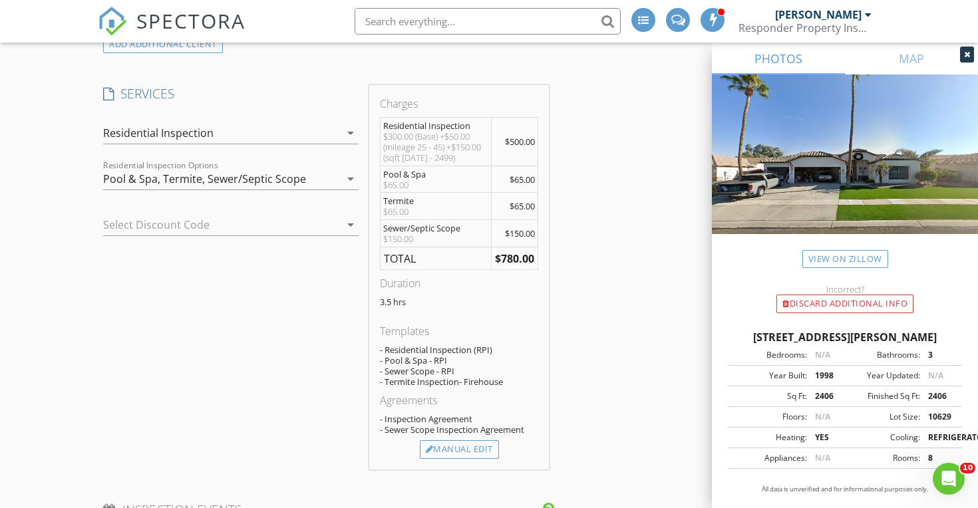
scroll to position [1201, 0]
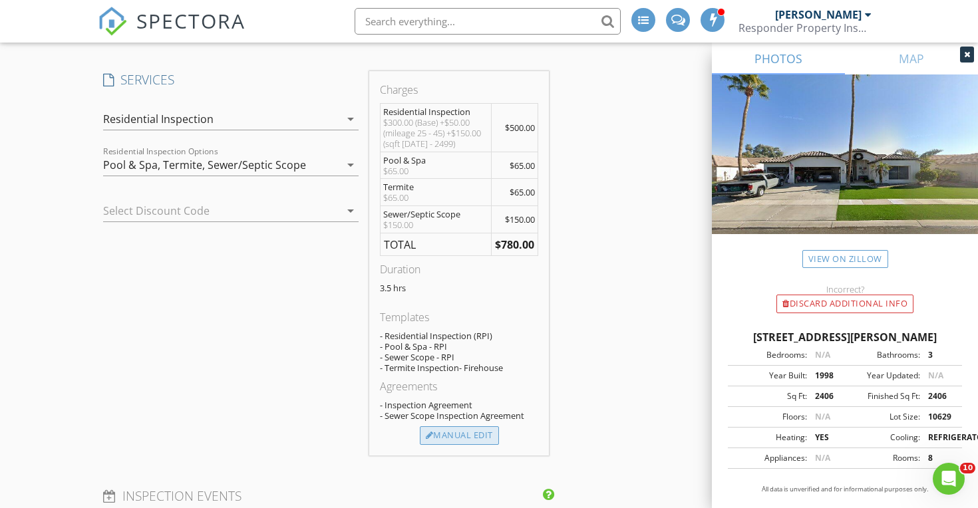
click at [436, 436] on div "Manual Edit" at bounding box center [459, 435] width 79 height 19
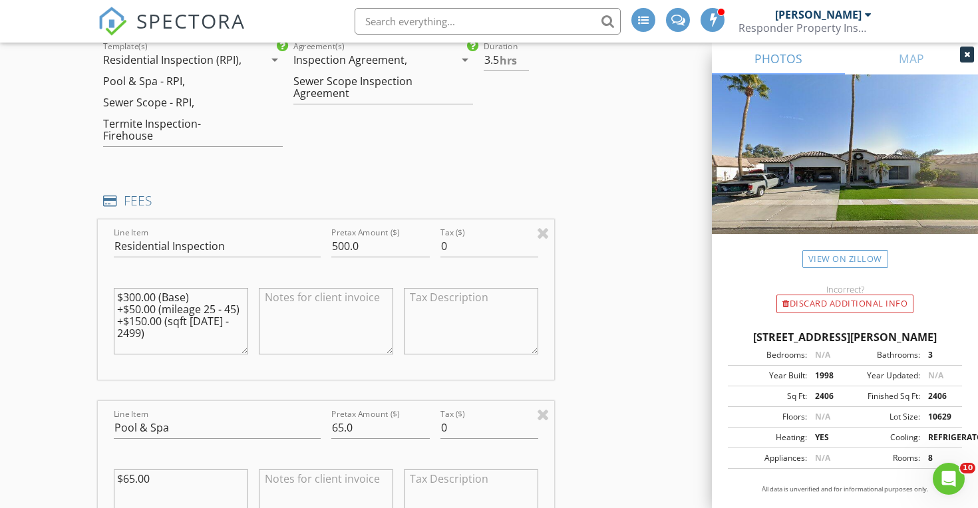
scroll to position [1241, 0]
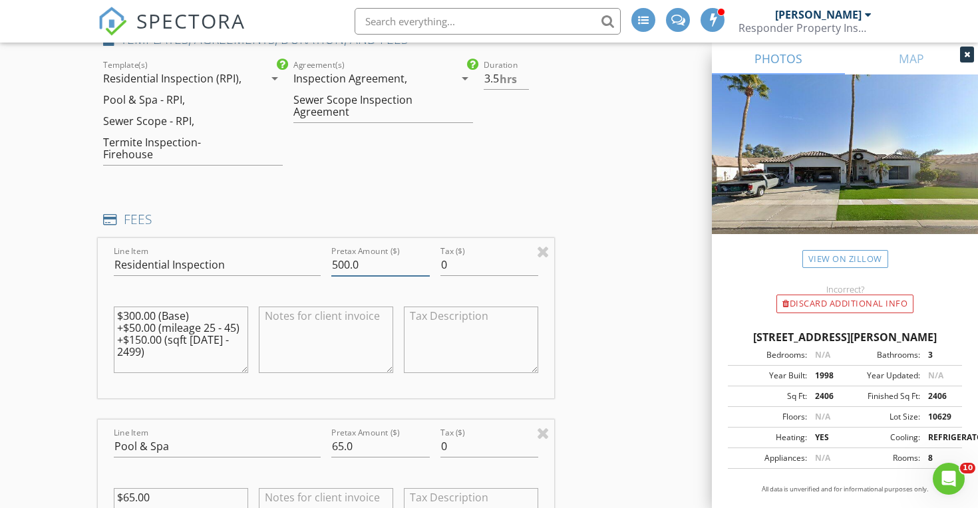
click at [343, 264] on input "500.0" at bounding box center [380, 265] width 98 height 22
type input "550.0"
click at [318, 309] on textarea at bounding box center [326, 340] width 134 height 66
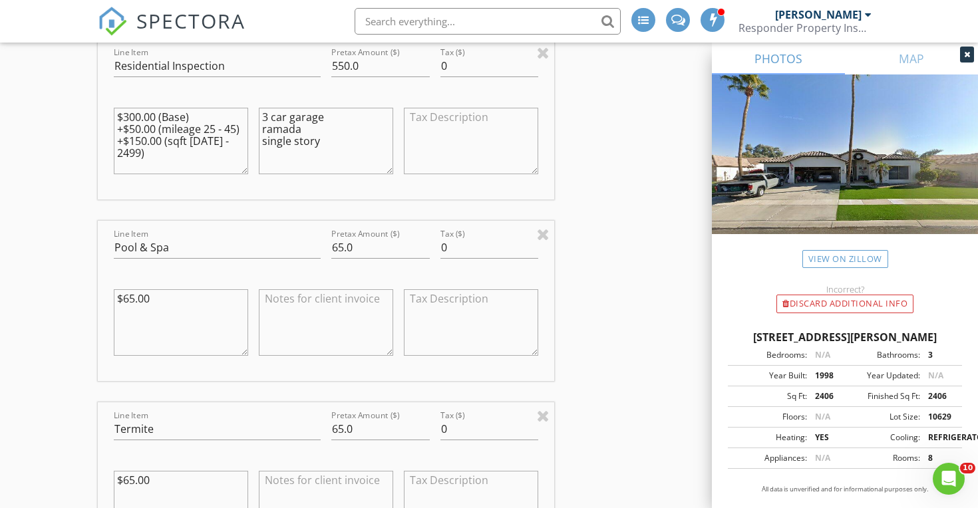
scroll to position [1321, 0]
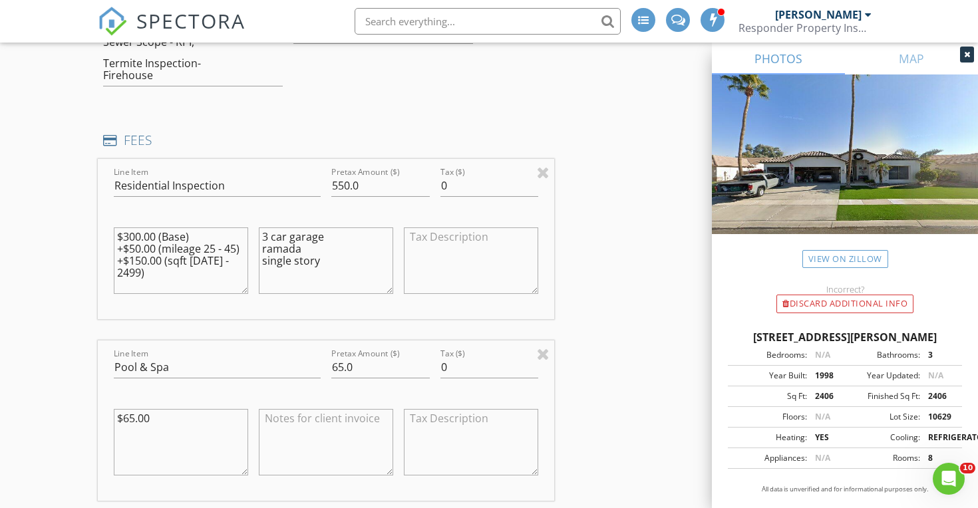
drag, startPoint x: 303, startPoint y: 246, endPoint x: 246, endPoint y: 245, distance: 57.2
click at [246, 245] on div "Line Item Residential Inspection Pretax Amount ($) 550.0 Tax ($) 0 $300.00 (Bas…" at bounding box center [326, 239] width 456 height 160
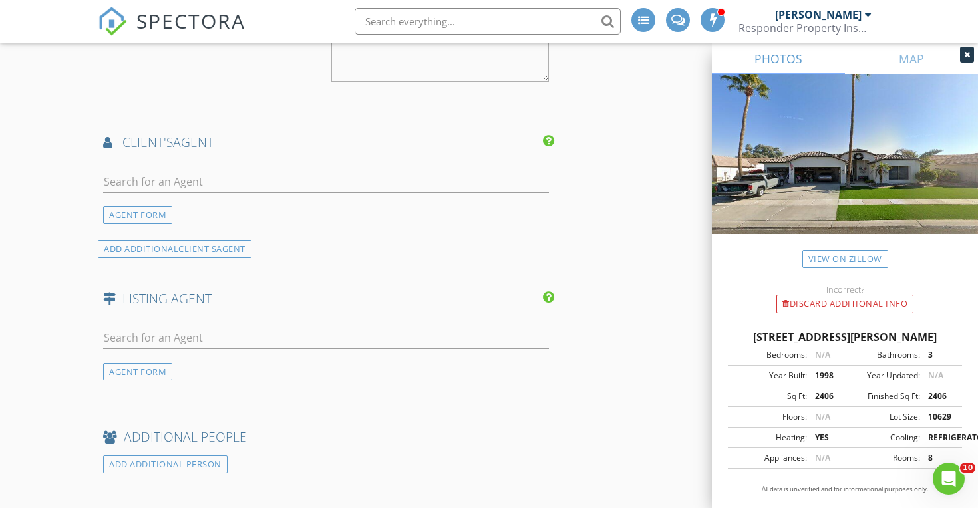
scroll to position [2451, 0]
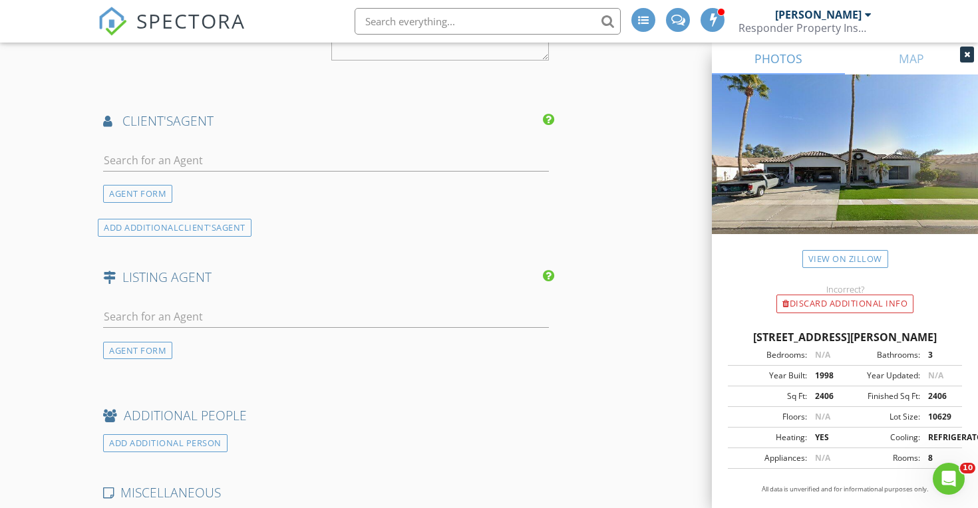
type textarea "3 car garage single story"
click at [217, 167] on input "text" at bounding box center [326, 161] width 446 height 22
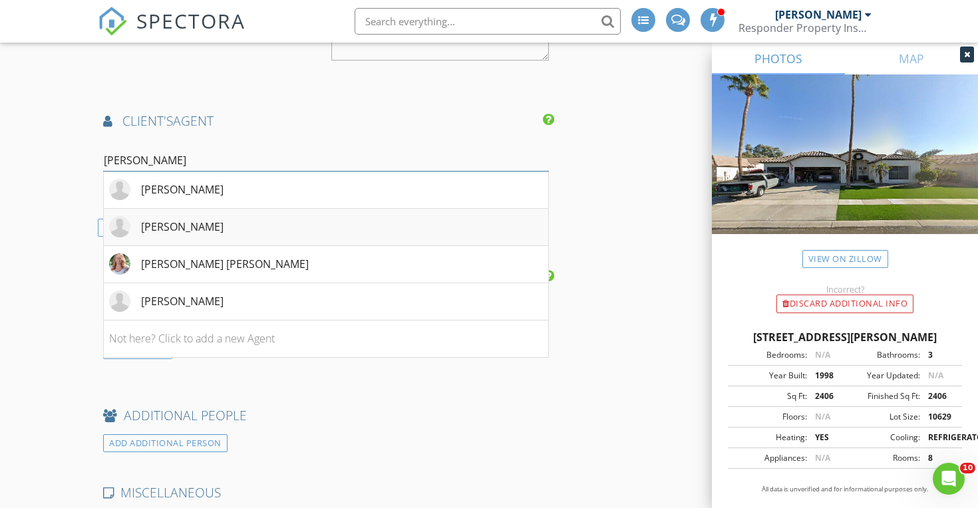
type input "ann"
click at [224, 227] on li "Annette Nelson" at bounding box center [326, 227] width 444 height 37
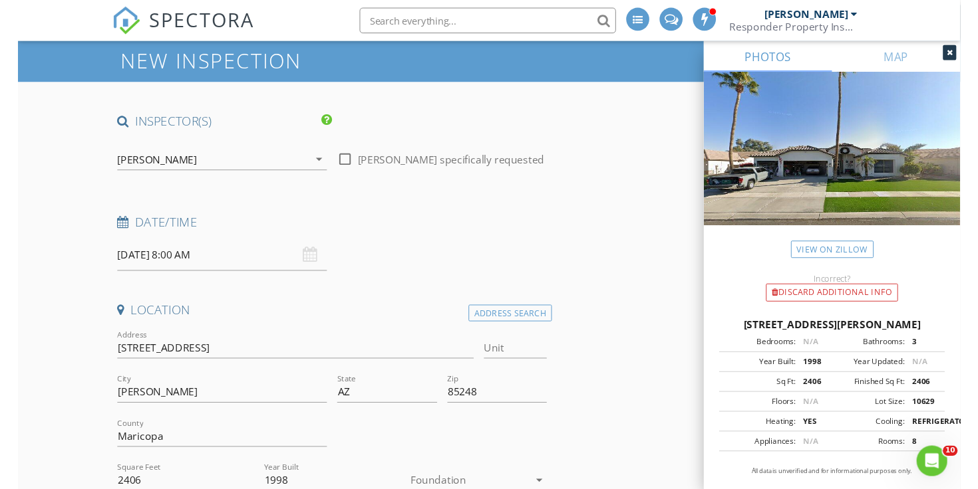
scroll to position [55, 0]
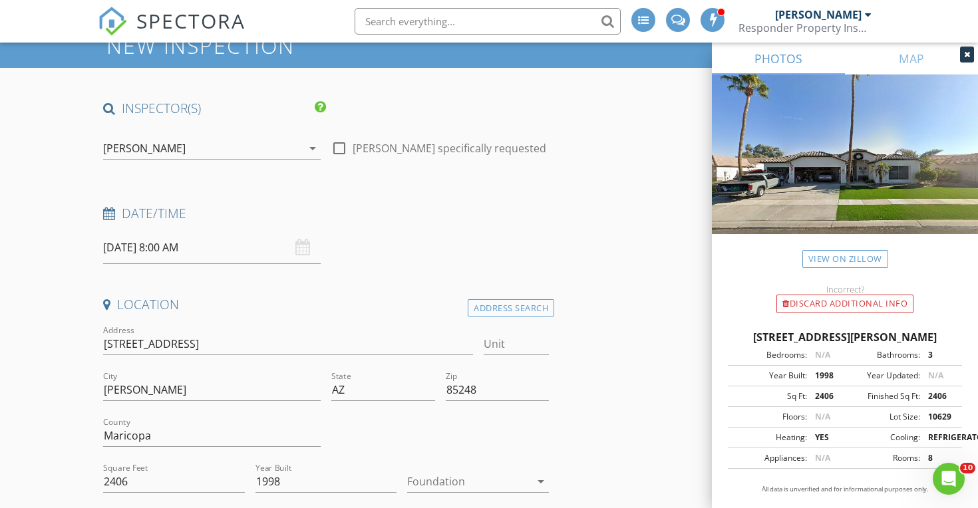
drag, startPoint x: 734, startPoint y: 335, endPoint x: 956, endPoint y: 340, distance: 222.2
click at [956, 340] on div "4623 S Oleander Dr, Chandler AZ 85248" at bounding box center [844, 337] width 234 height 16
copy div "4623 S Oleander Dr, Chandler AZ 85248"
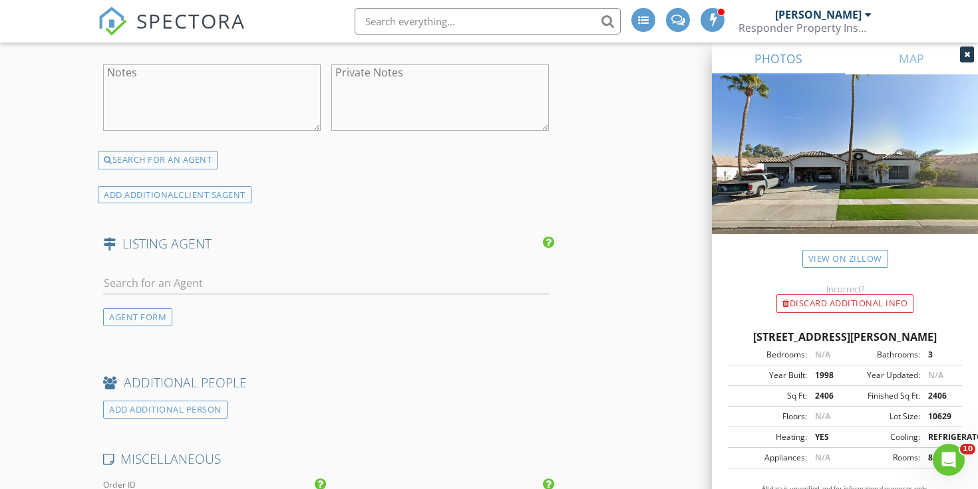
scroll to position [2742, 0]
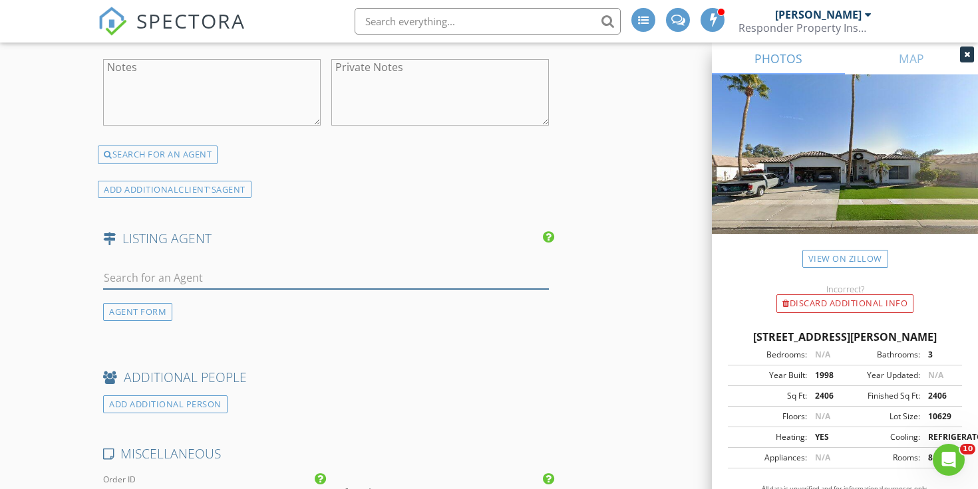
click at [264, 272] on input "text" at bounding box center [326, 278] width 446 height 22
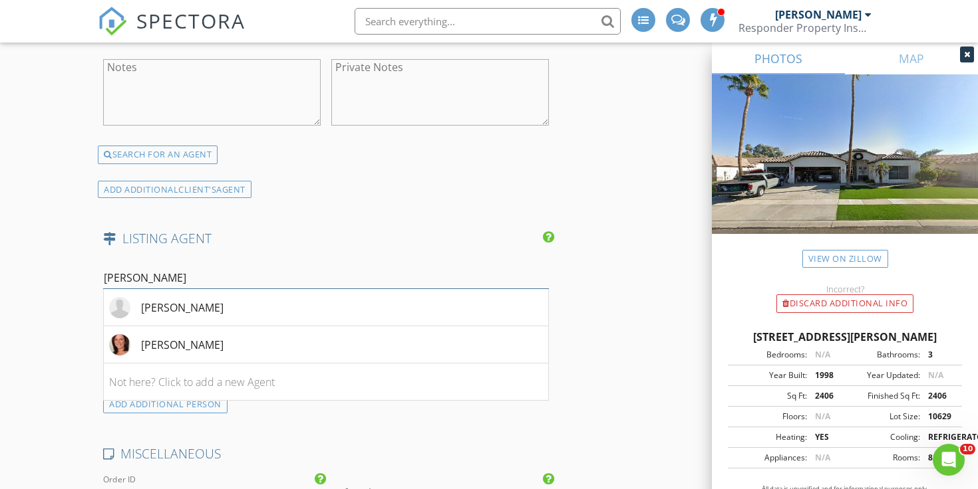
drag, startPoint x: 264, startPoint y: 272, endPoint x: 52, endPoint y: 287, distance: 212.6
type input "m"
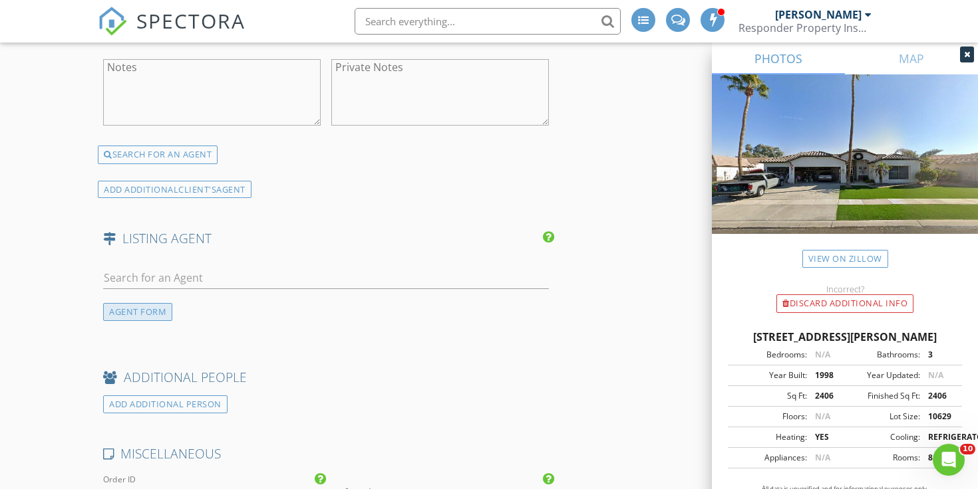
click at [134, 303] on div "AGENT FORM" at bounding box center [137, 312] width 69 height 18
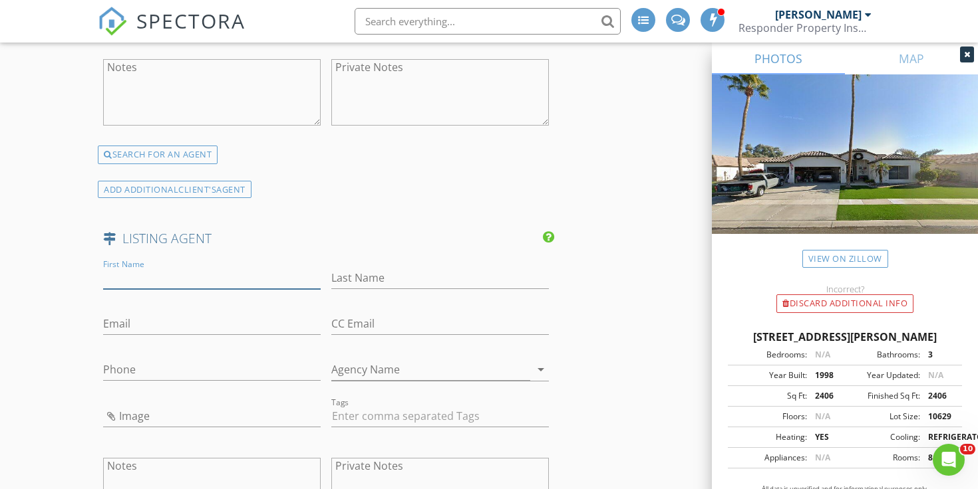
paste input "Mindy Jones 602-451-4975"
type input "Mindy Jones 602-451-4975"
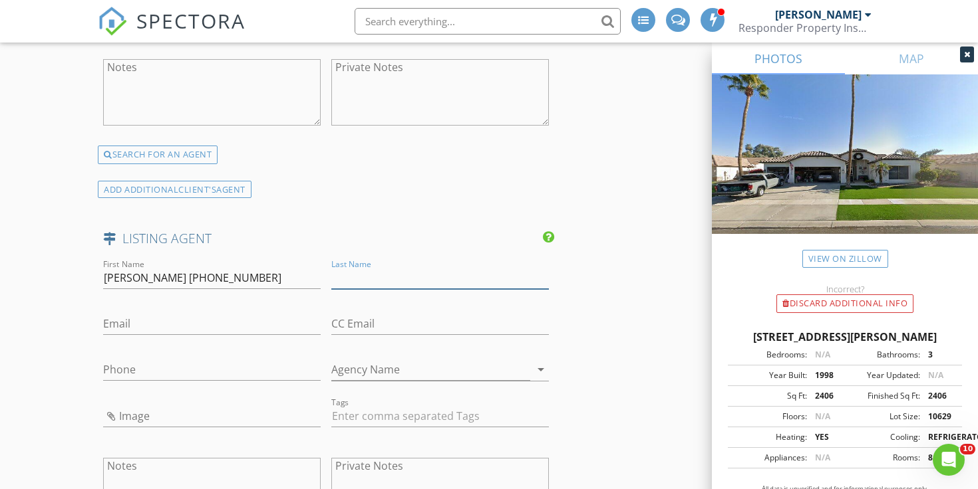
paste input "Mindy Jones 602-451-4975"
type input "Mindy Jones 602-451-4975"
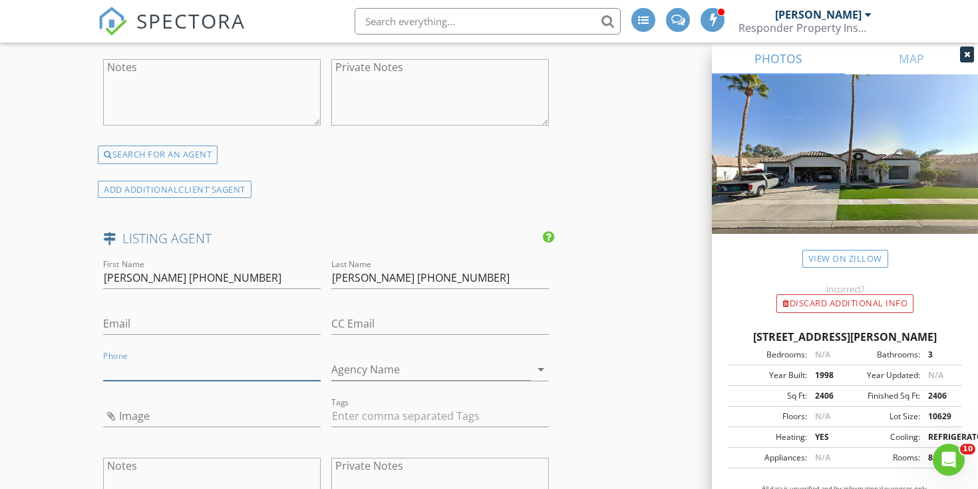
paste input "602-451-4975"
type input "602-451-4975"
paste input "mindy@amyjonesgroup.com"
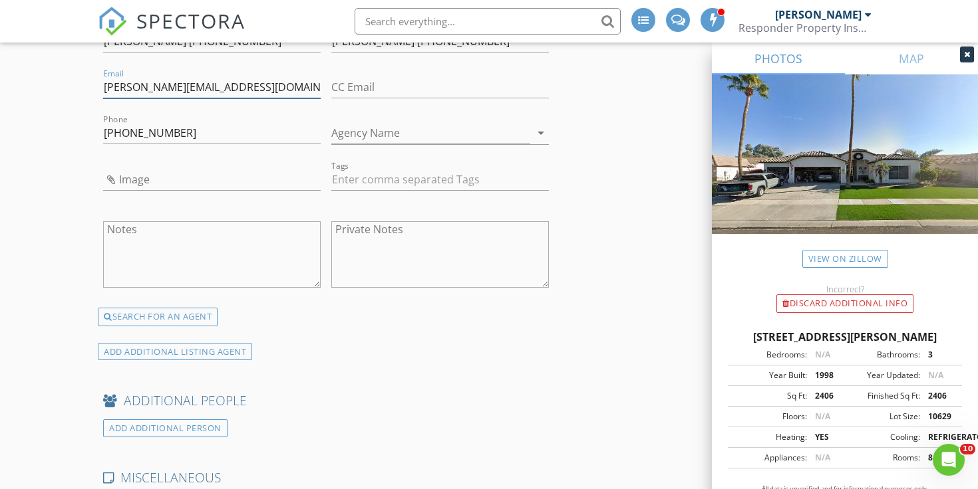
type input "mindy@amyjonesgroup.com"
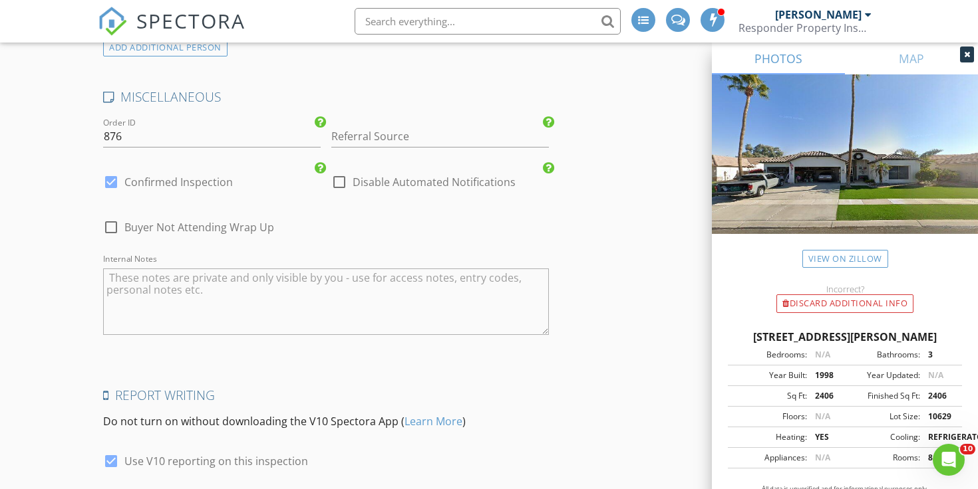
scroll to position [3359, 0]
click at [427, 126] on input "Referral Source" at bounding box center [439, 137] width 217 height 22
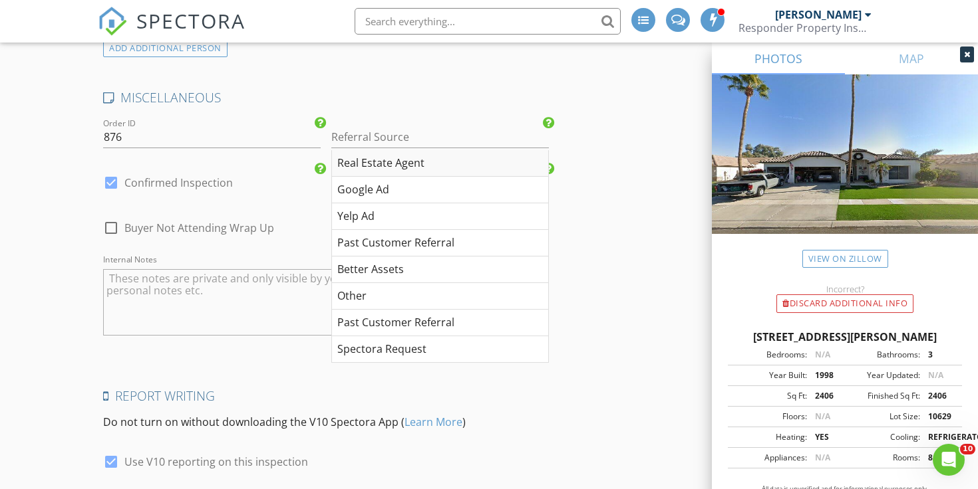
click at [418, 150] on div "Real Estate Agent" at bounding box center [440, 163] width 216 height 27
type input "Real Estate Agent"
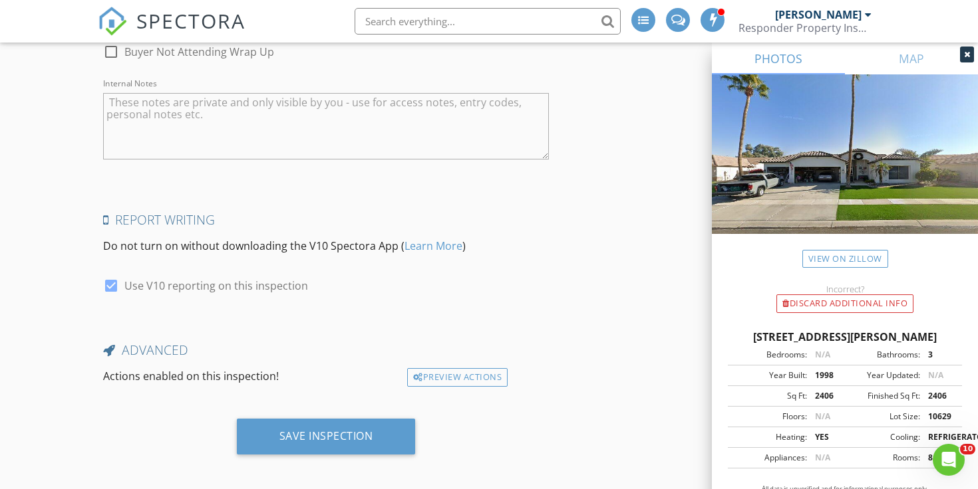
scroll to position [3535, 0]
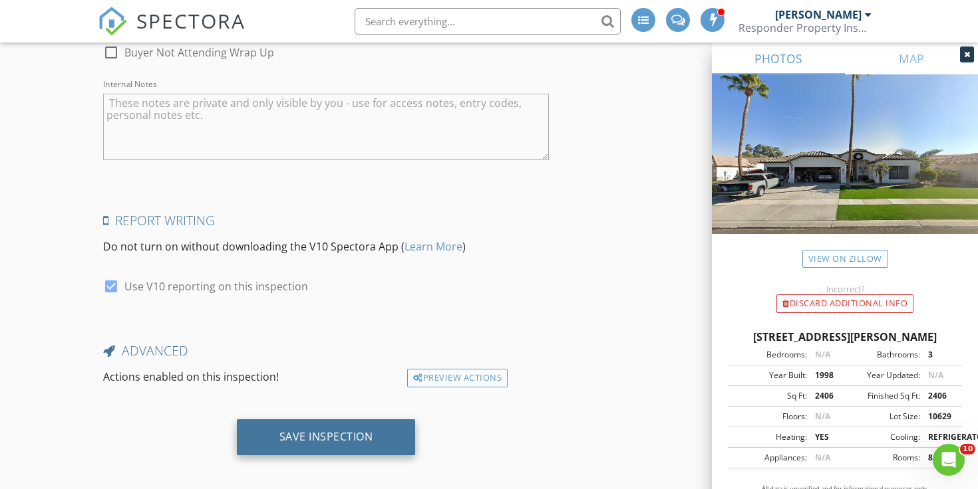
click at [340, 421] on div "Save Inspection" at bounding box center [326, 438] width 179 height 36
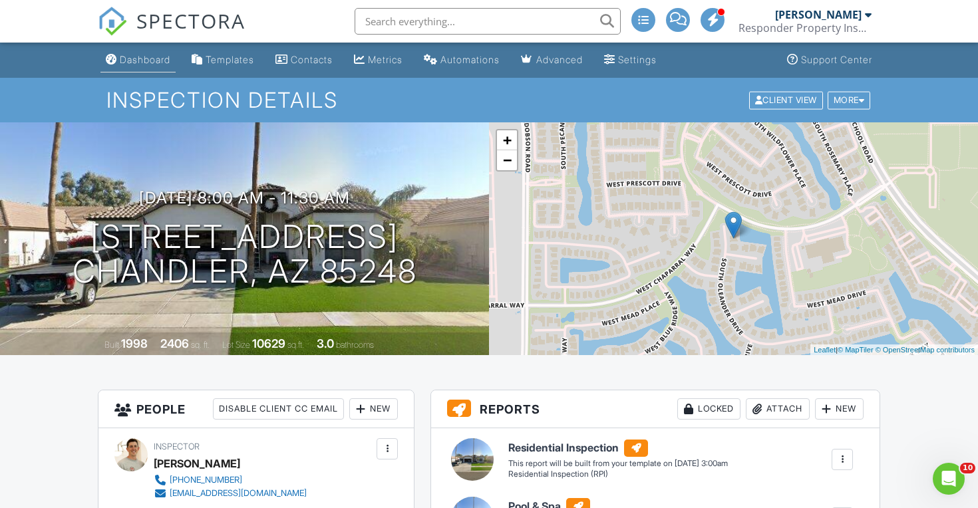
click at [155, 53] on link "Dashboard" at bounding box center [137, 60] width 75 height 25
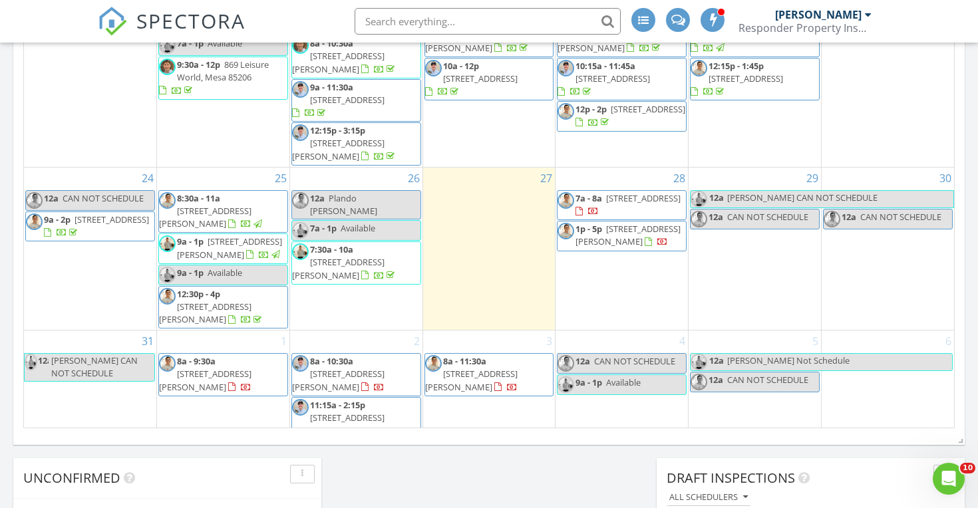
scroll to position [794, 0]
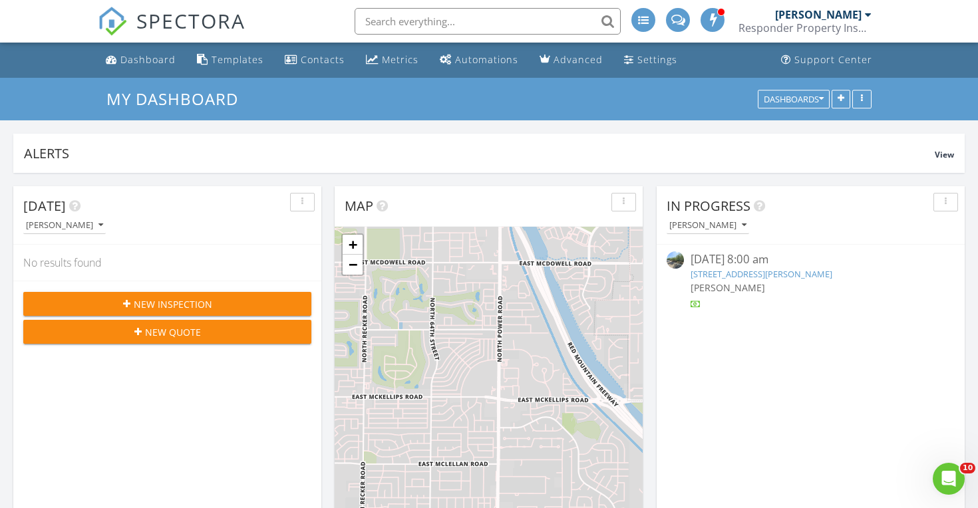
scroll to position [0, 0]
click at [402, 61] on div "Metrics" at bounding box center [400, 59] width 37 height 13
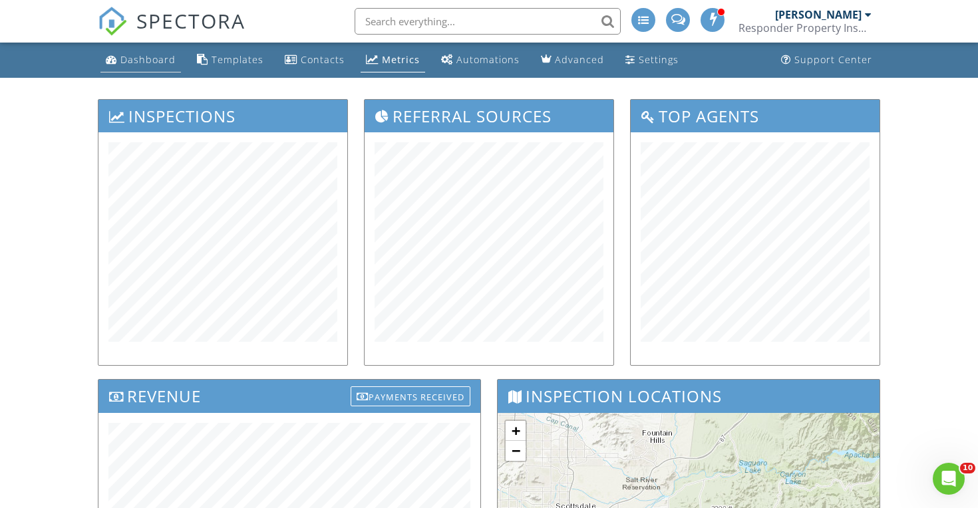
click at [134, 57] on div "Dashboard" at bounding box center [147, 59] width 55 height 13
